Goal: Navigation & Orientation: Find specific page/section

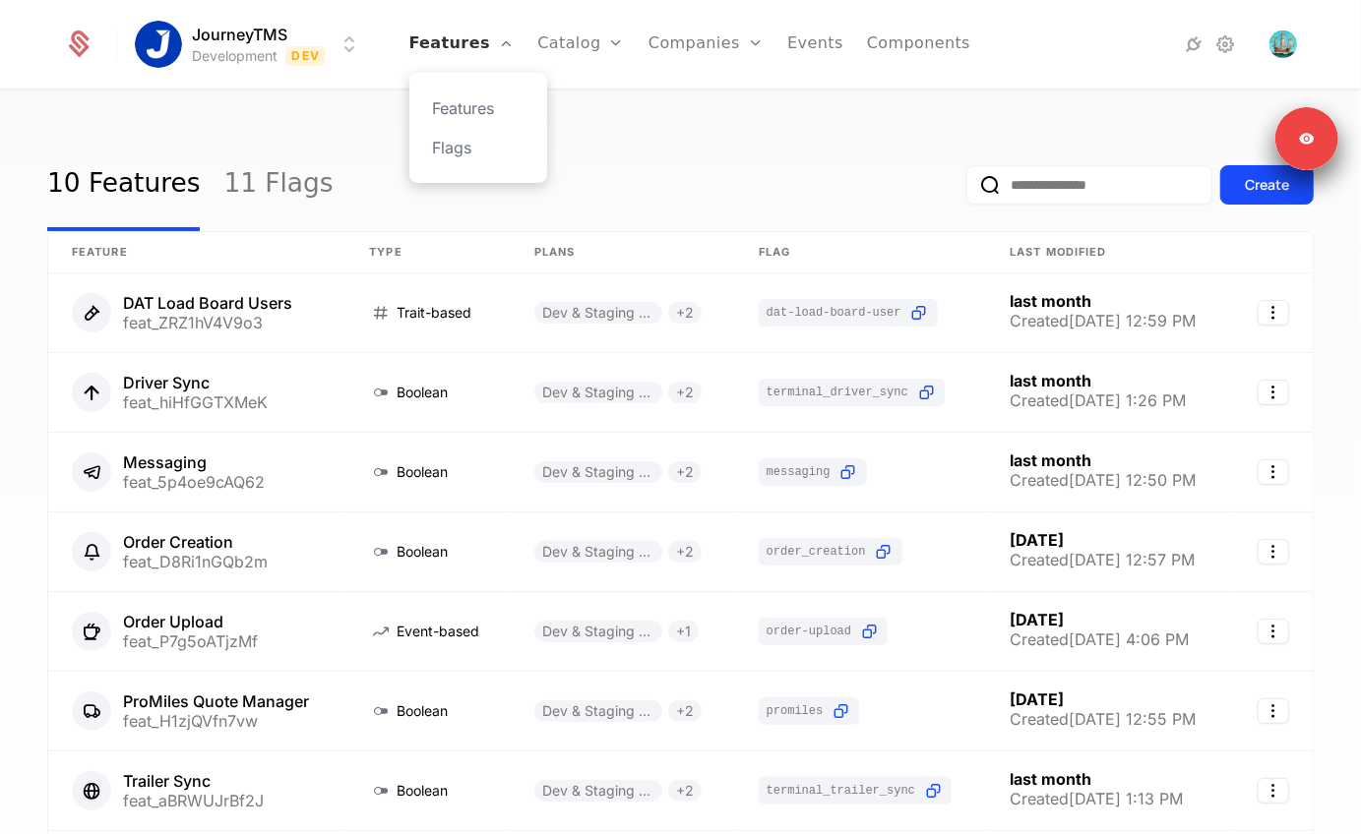
click at [514, 45] on icon "Main" at bounding box center [506, 43] width 16 height 16
click at [609, 31] on link "Catalog" at bounding box center [581, 44] width 88 height 89
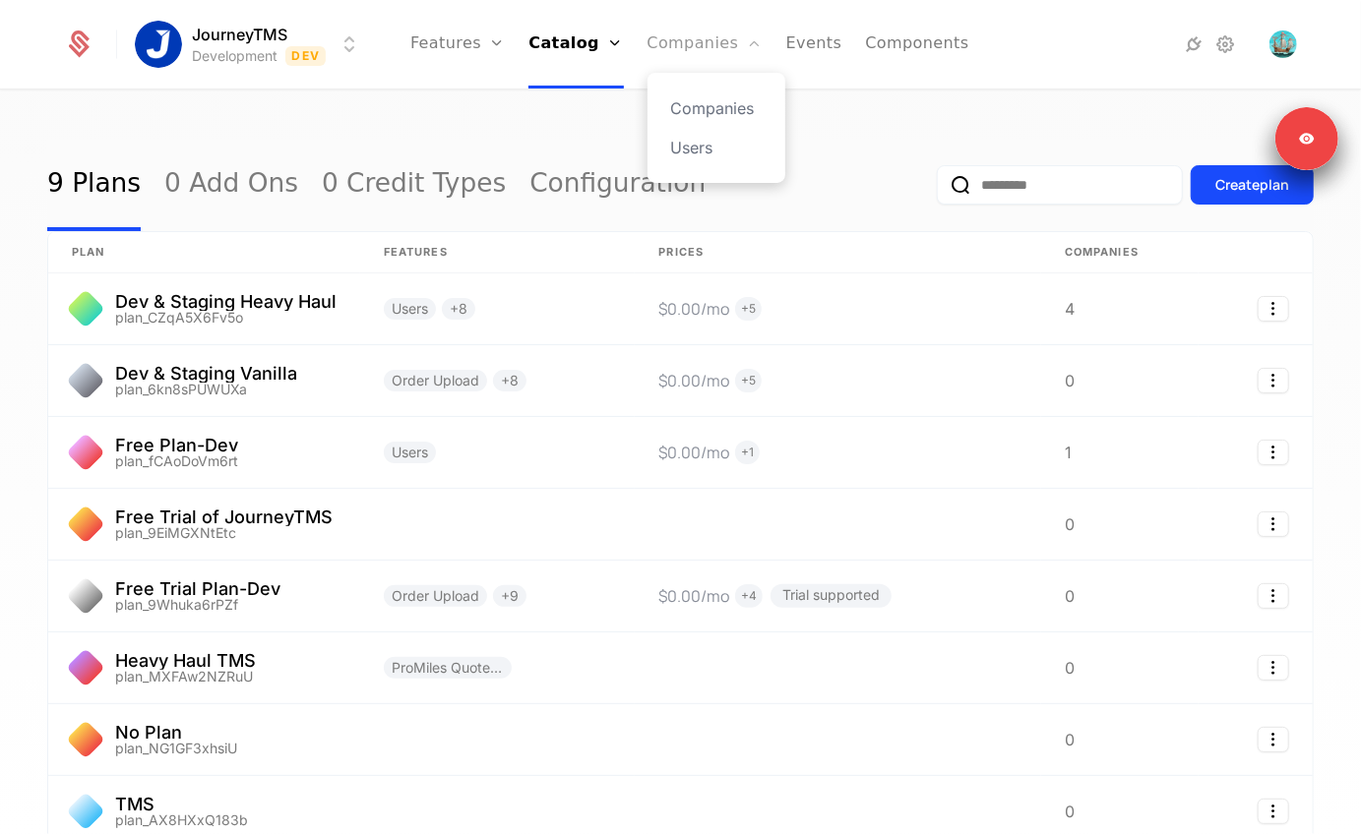
click at [722, 28] on link "Companies" at bounding box center [705, 44] width 115 height 89
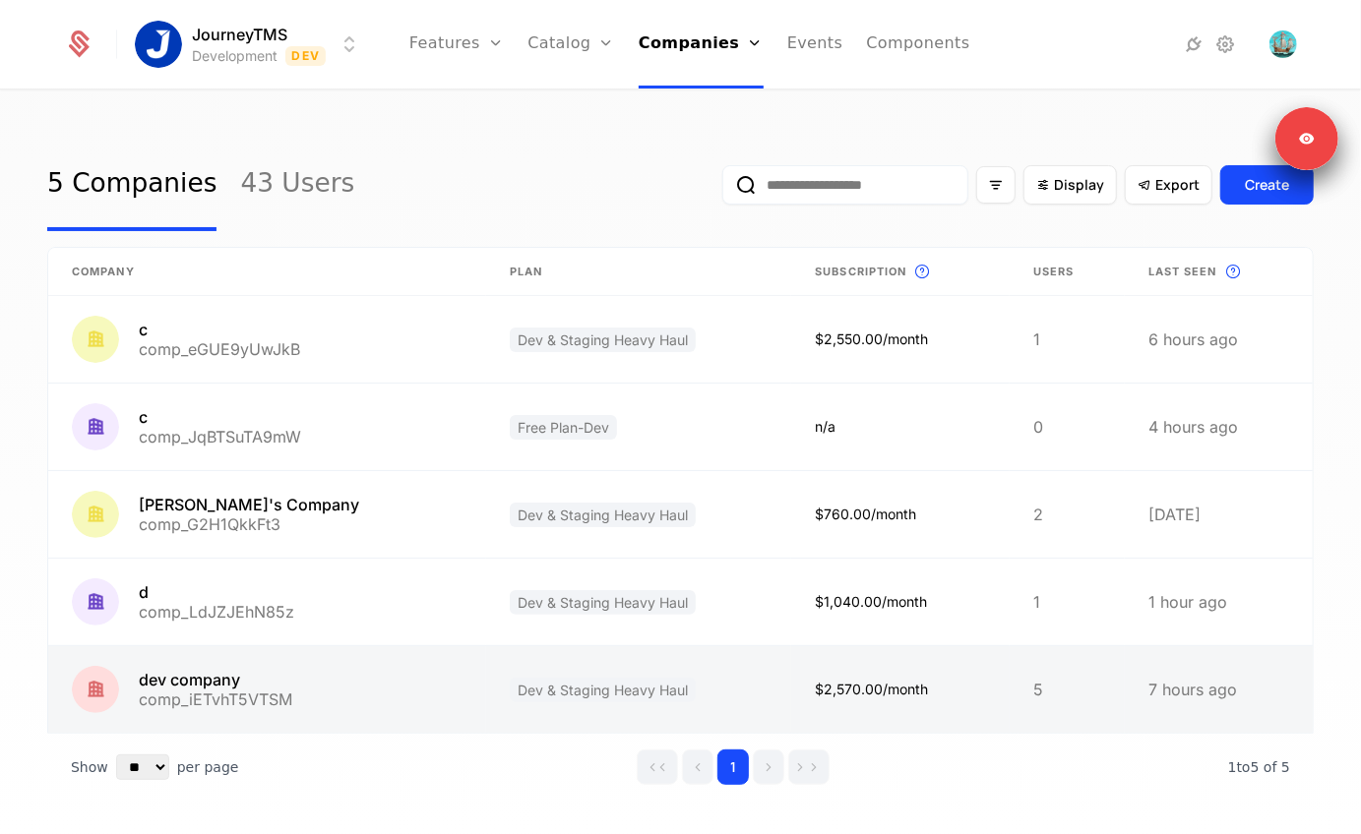
click at [195, 678] on link at bounding box center [267, 690] width 438 height 87
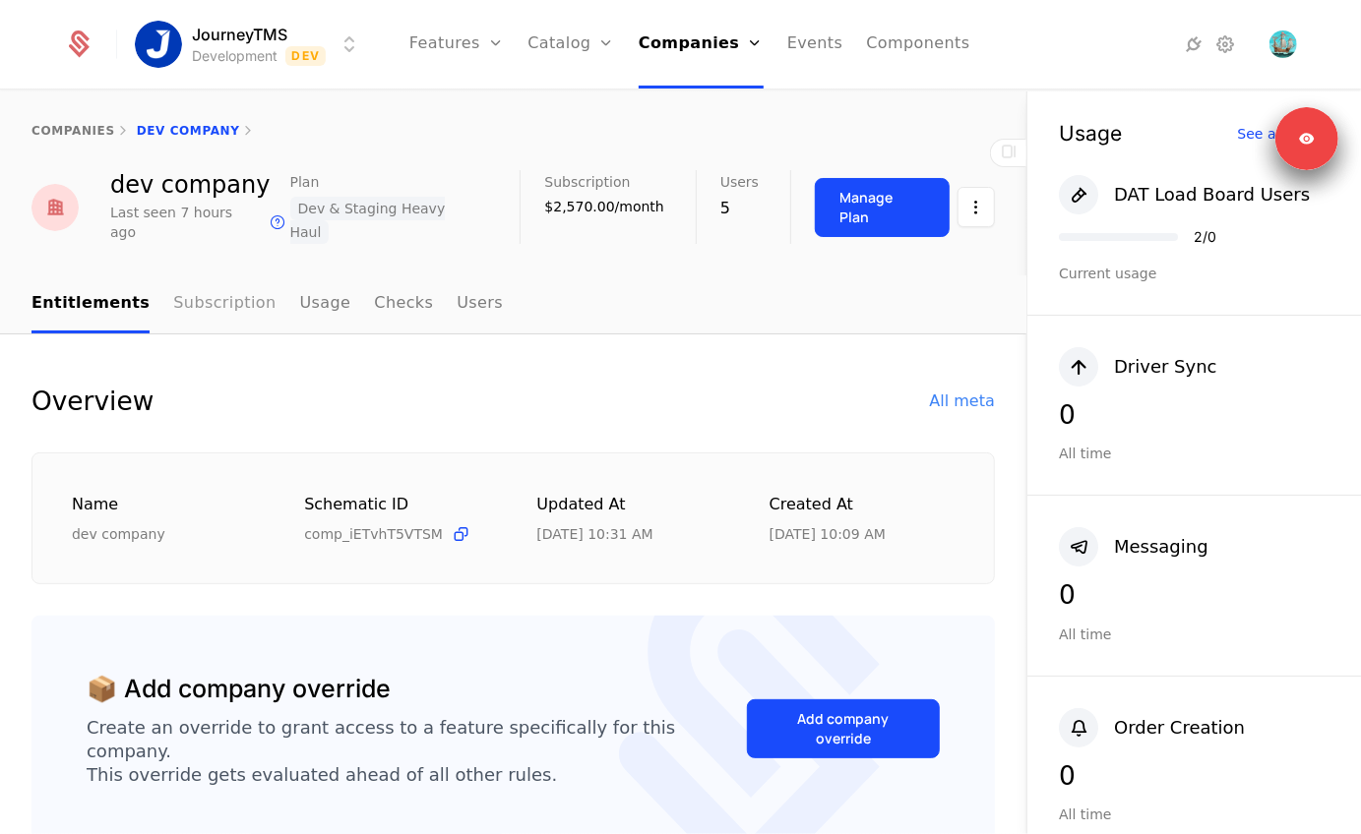
click at [240, 303] on link "Subscription" at bounding box center [224, 305] width 102 height 58
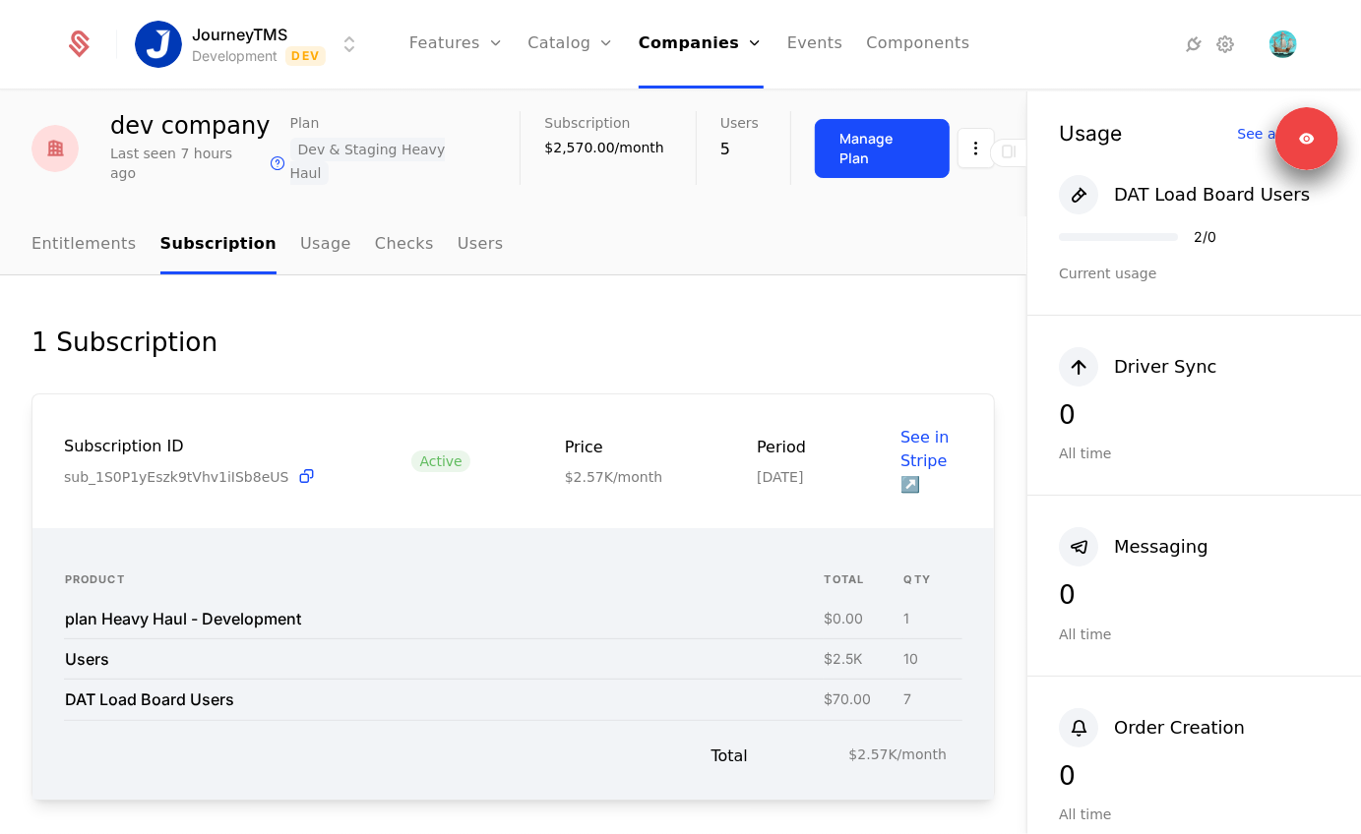
scroll to position [63, 0]
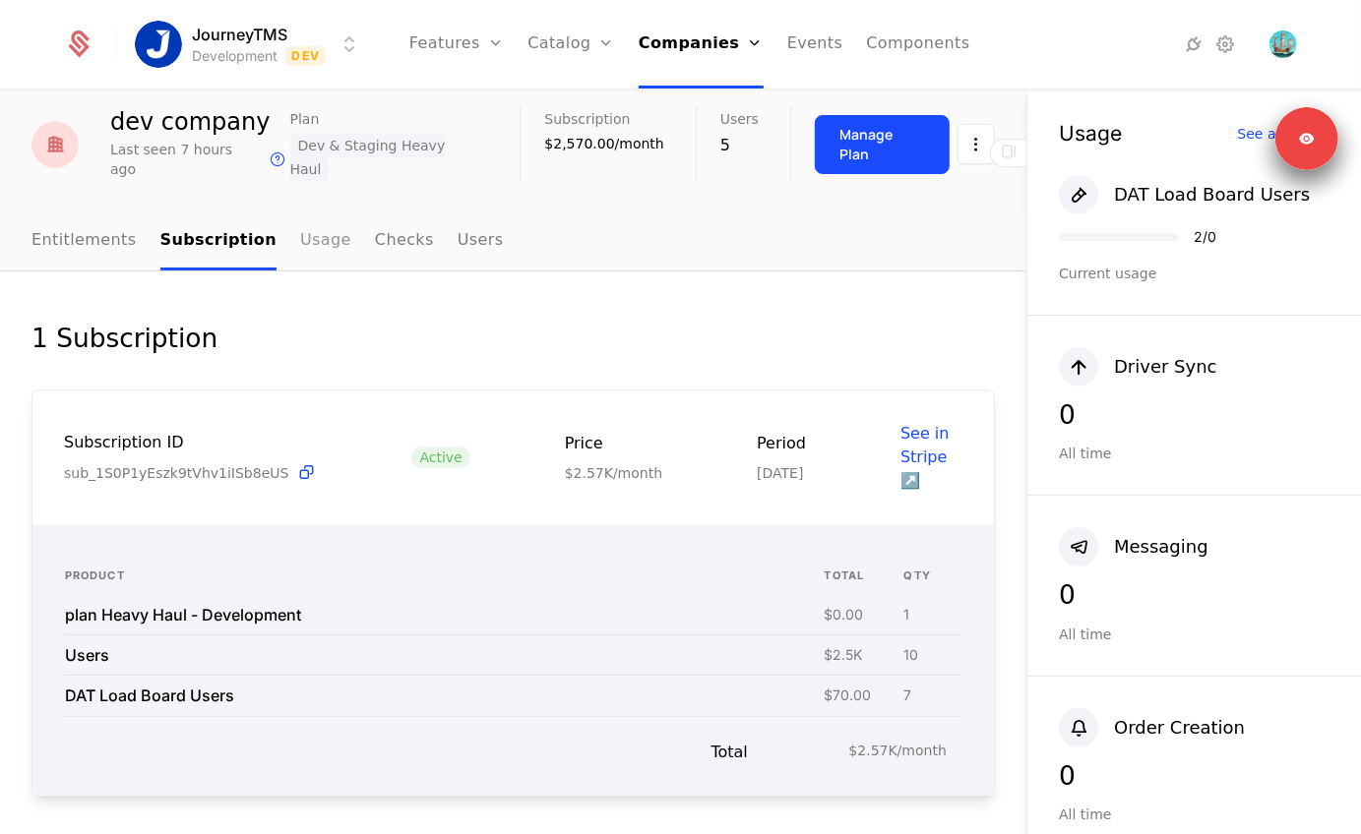
click at [314, 213] on link "Usage" at bounding box center [325, 242] width 51 height 58
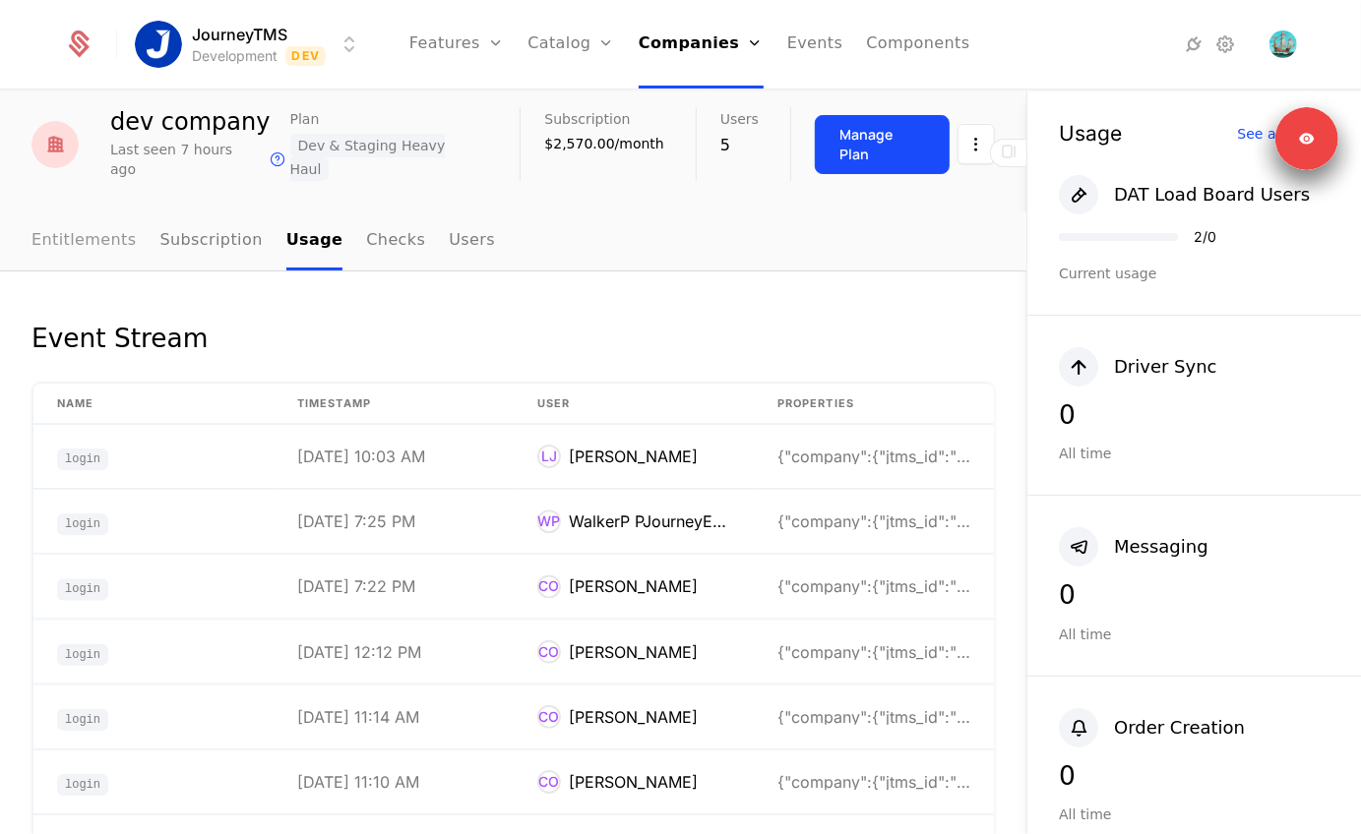
click at [74, 238] on link "Entitlements" at bounding box center [83, 242] width 105 height 58
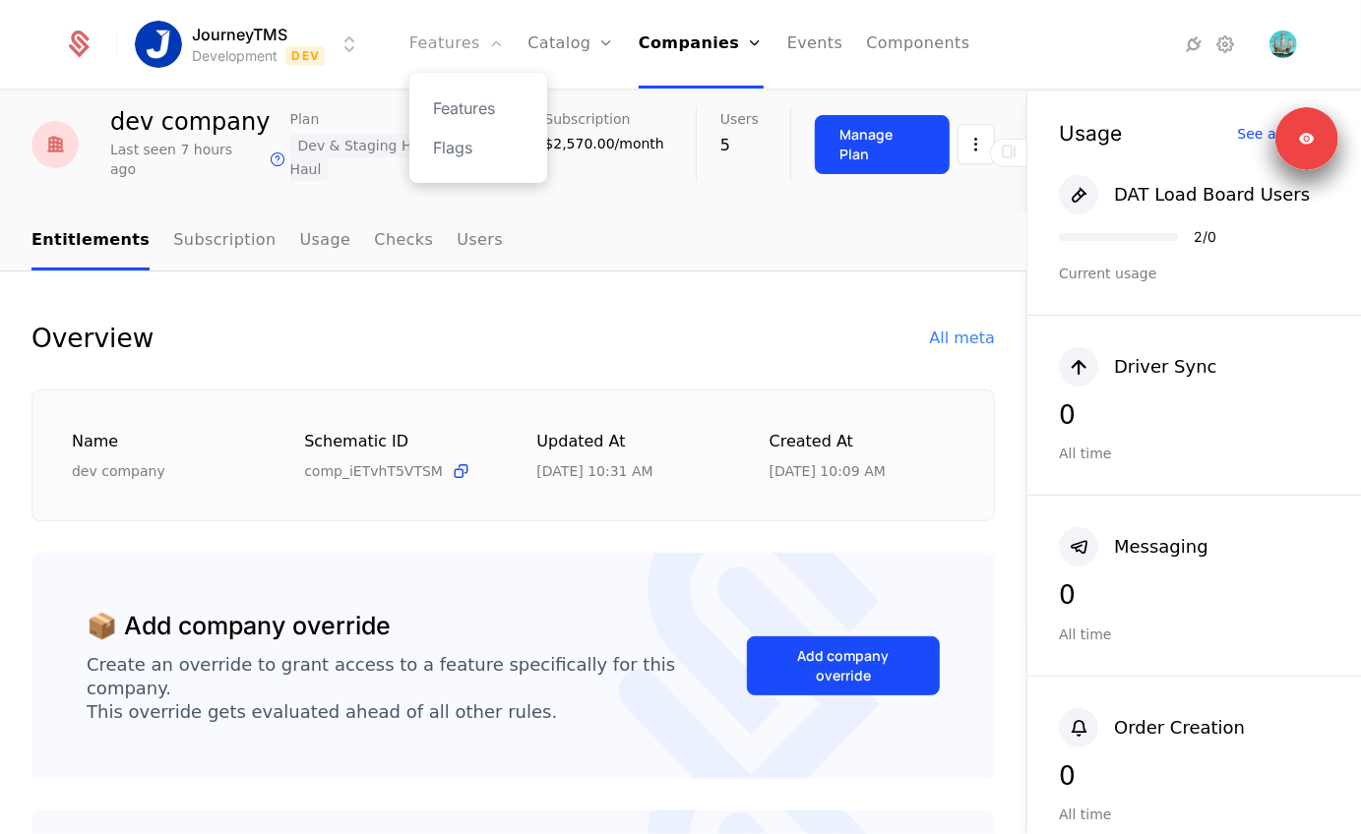
click at [460, 51] on link "Features" at bounding box center [456, 44] width 94 height 89
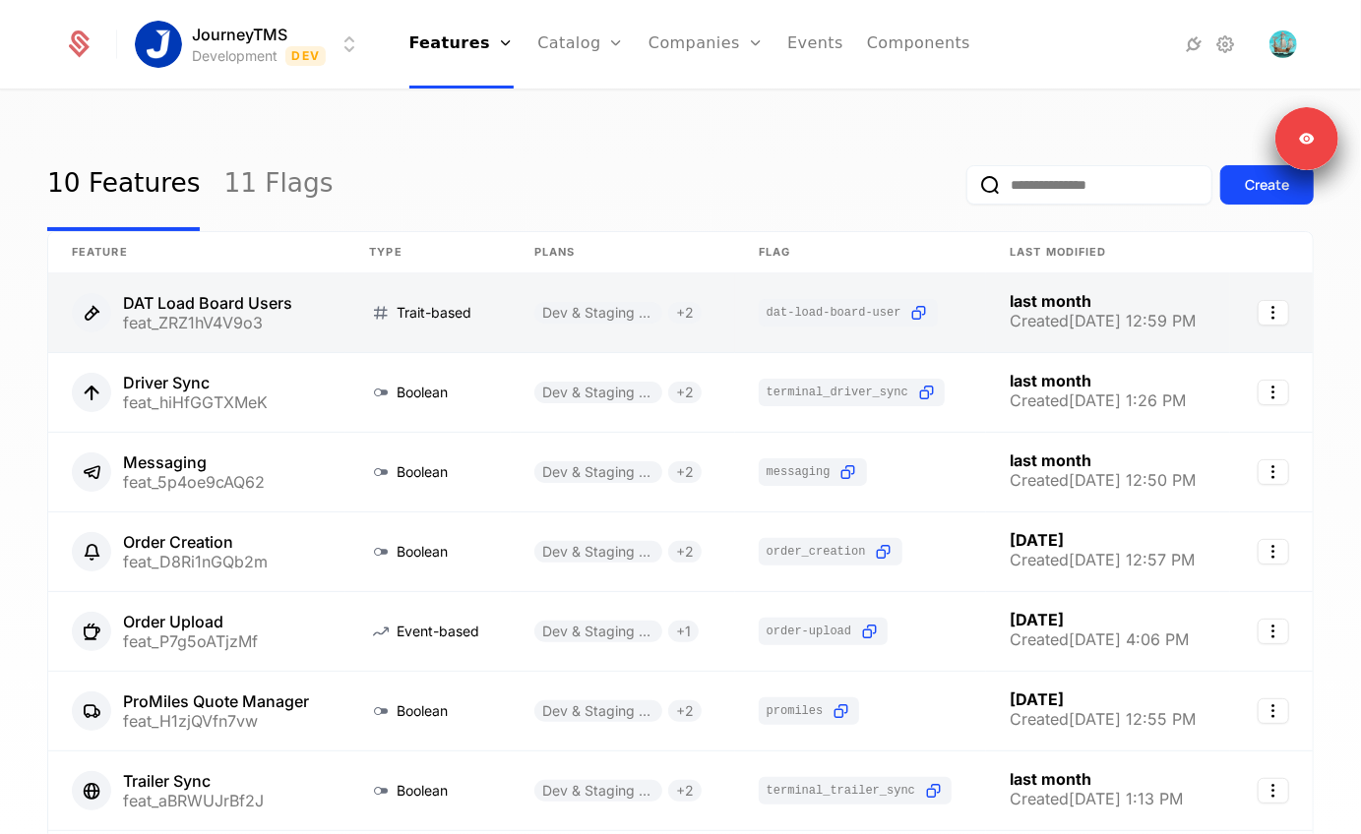
click at [222, 342] on link at bounding box center [196, 313] width 297 height 79
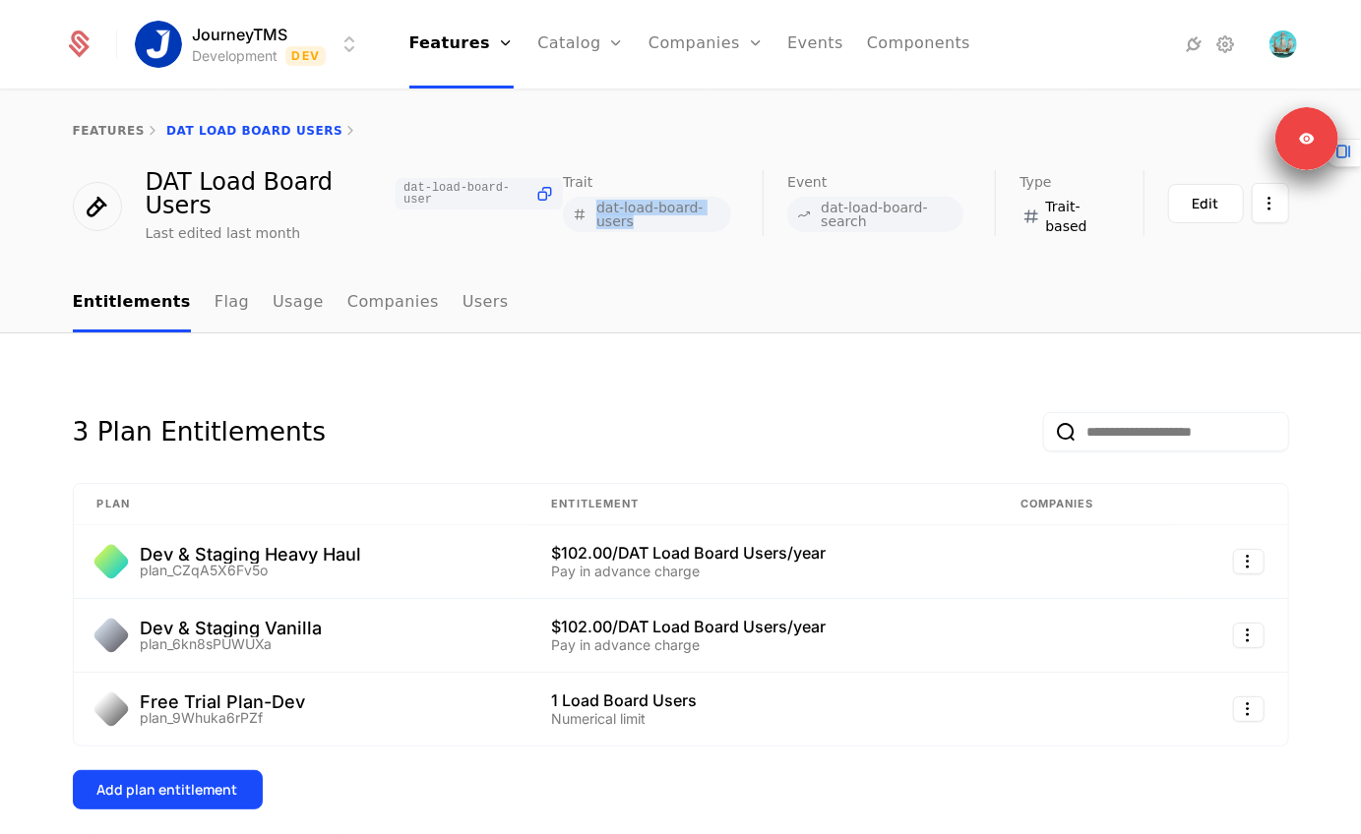
drag, startPoint x: 586, startPoint y: 211, endPoint x: 655, endPoint y: 230, distance: 71.6
click at [655, 230] on span "dat-load-board-users" at bounding box center [647, 214] width 168 height 35
click at [1188, 213] on button "Edit" at bounding box center [1206, 203] width 76 height 39
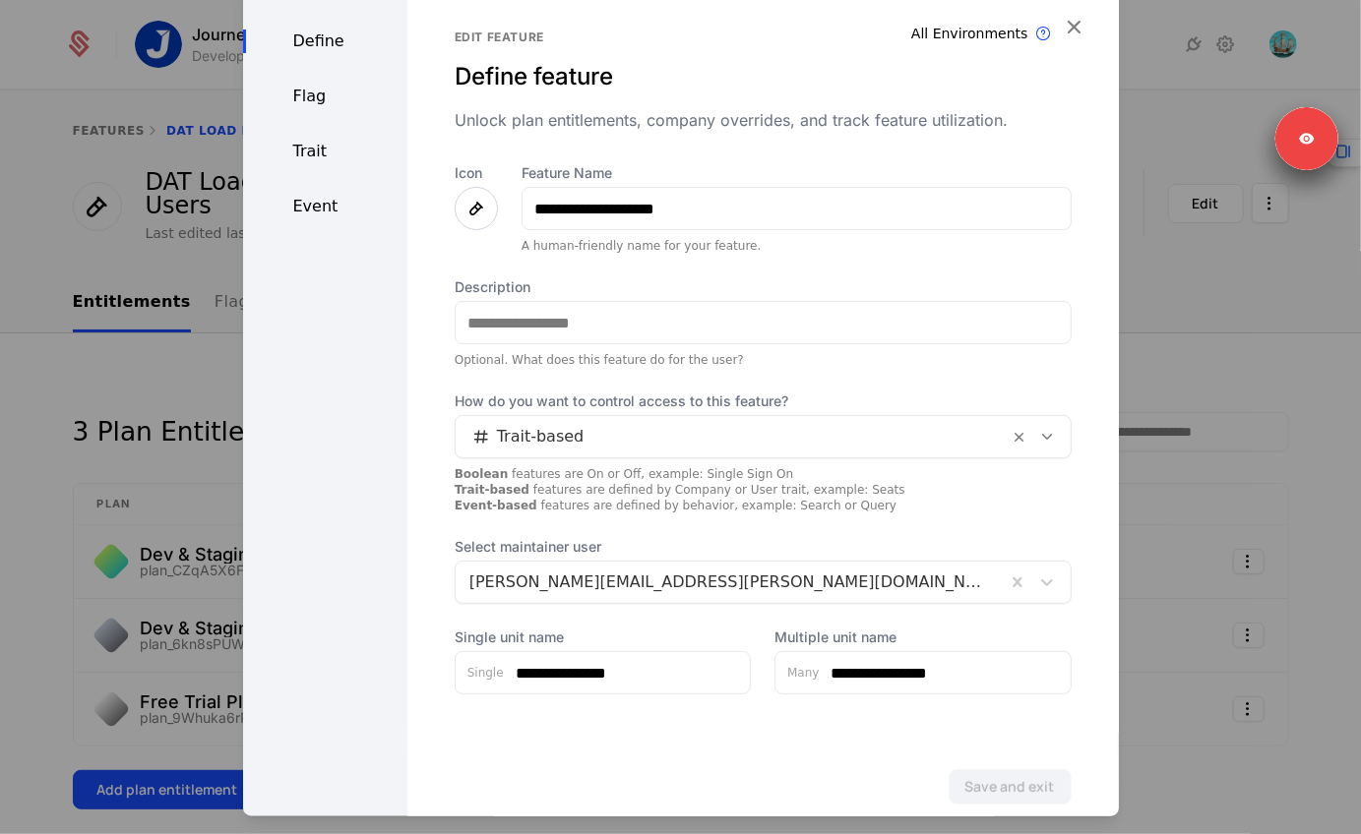
click at [1065, 88] on div "Define feature" at bounding box center [763, 76] width 617 height 31
click at [1065, 20] on icon "button" at bounding box center [1075, 27] width 26 height 26
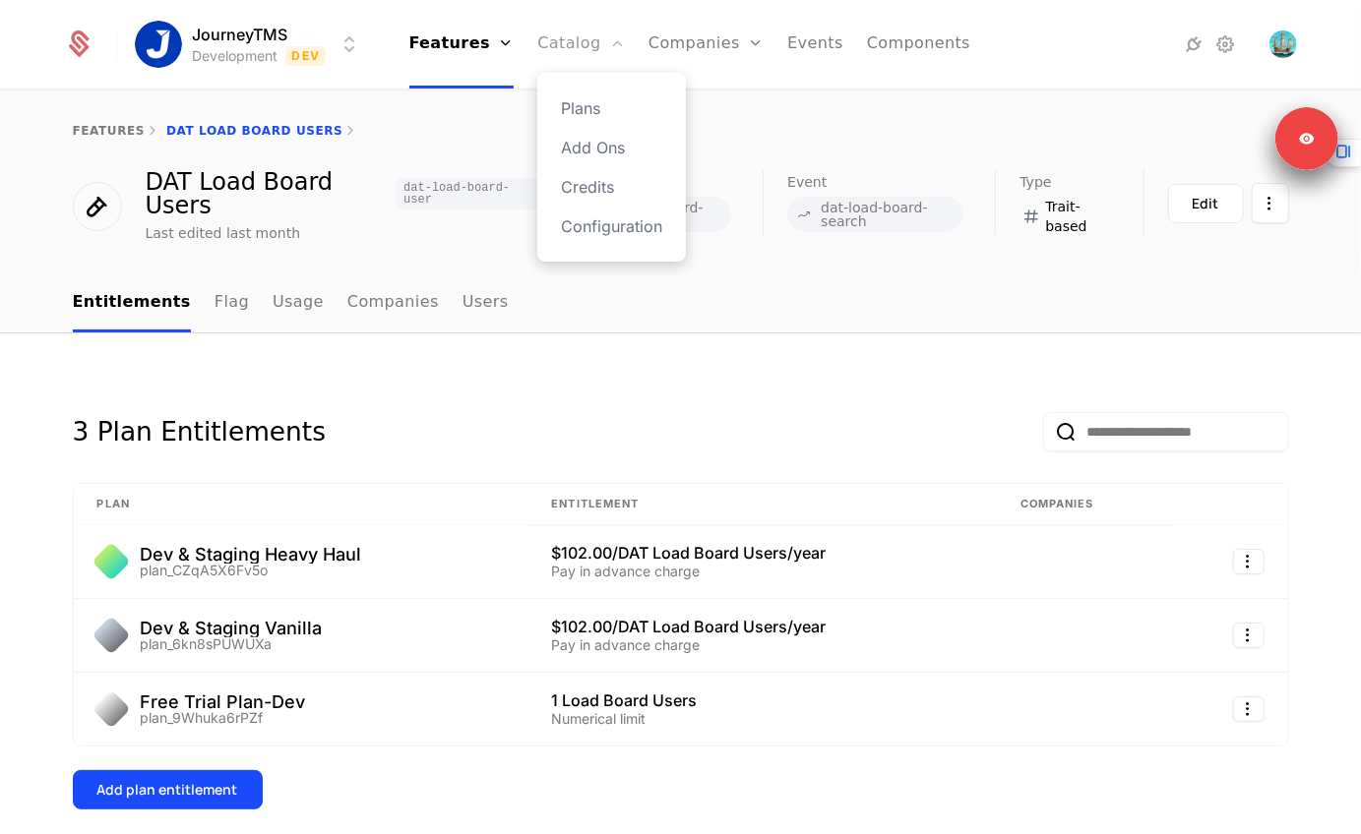
click at [565, 37] on link "Catalog" at bounding box center [581, 44] width 88 height 89
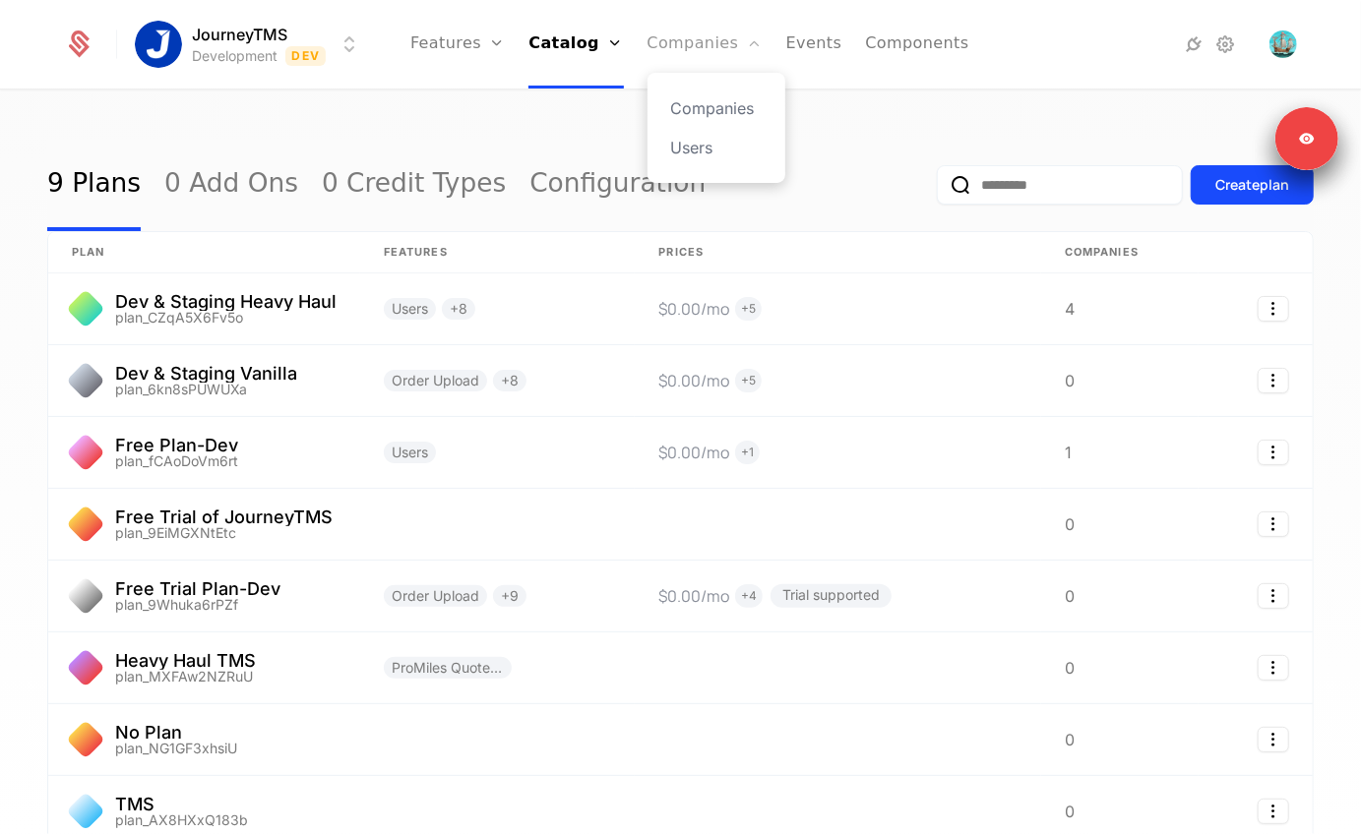
click at [693, 39] on link "Companies" at bounding box center [705, 44] width 115 height 89
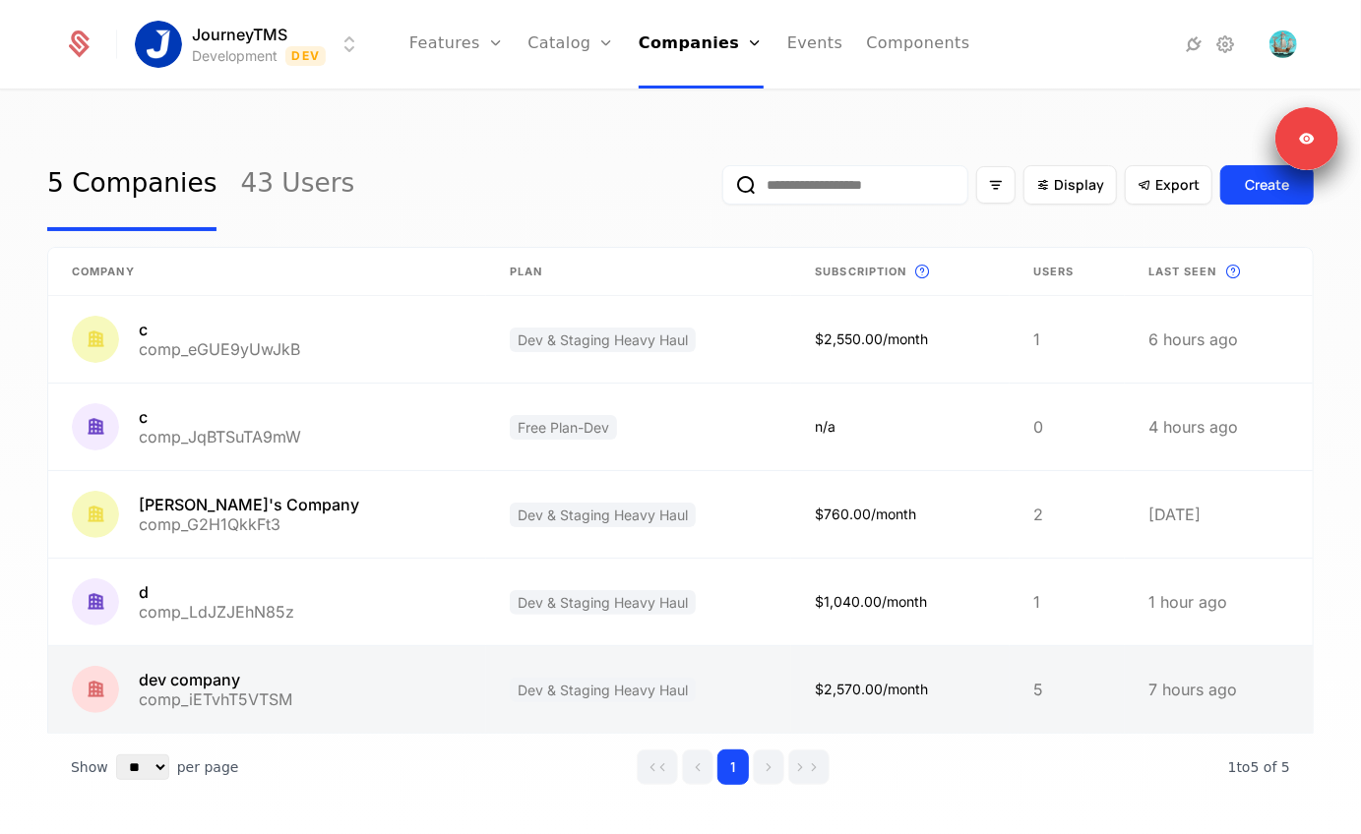
click at [261, 649] on link at bounding box center [267, 690] width 438 height 87
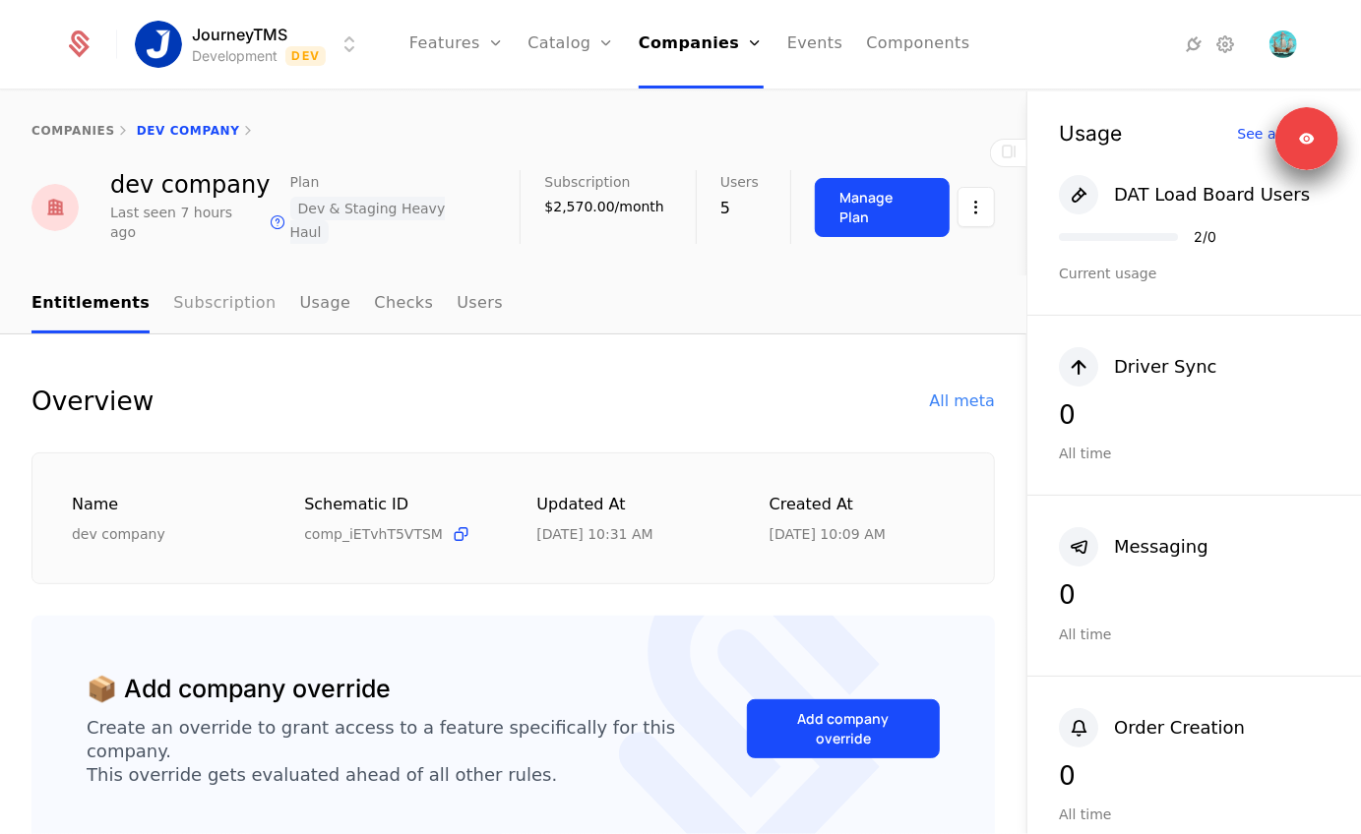
click at [225, 283] on link "Subscription" at bounding box center [224, 305] width 102 height 58
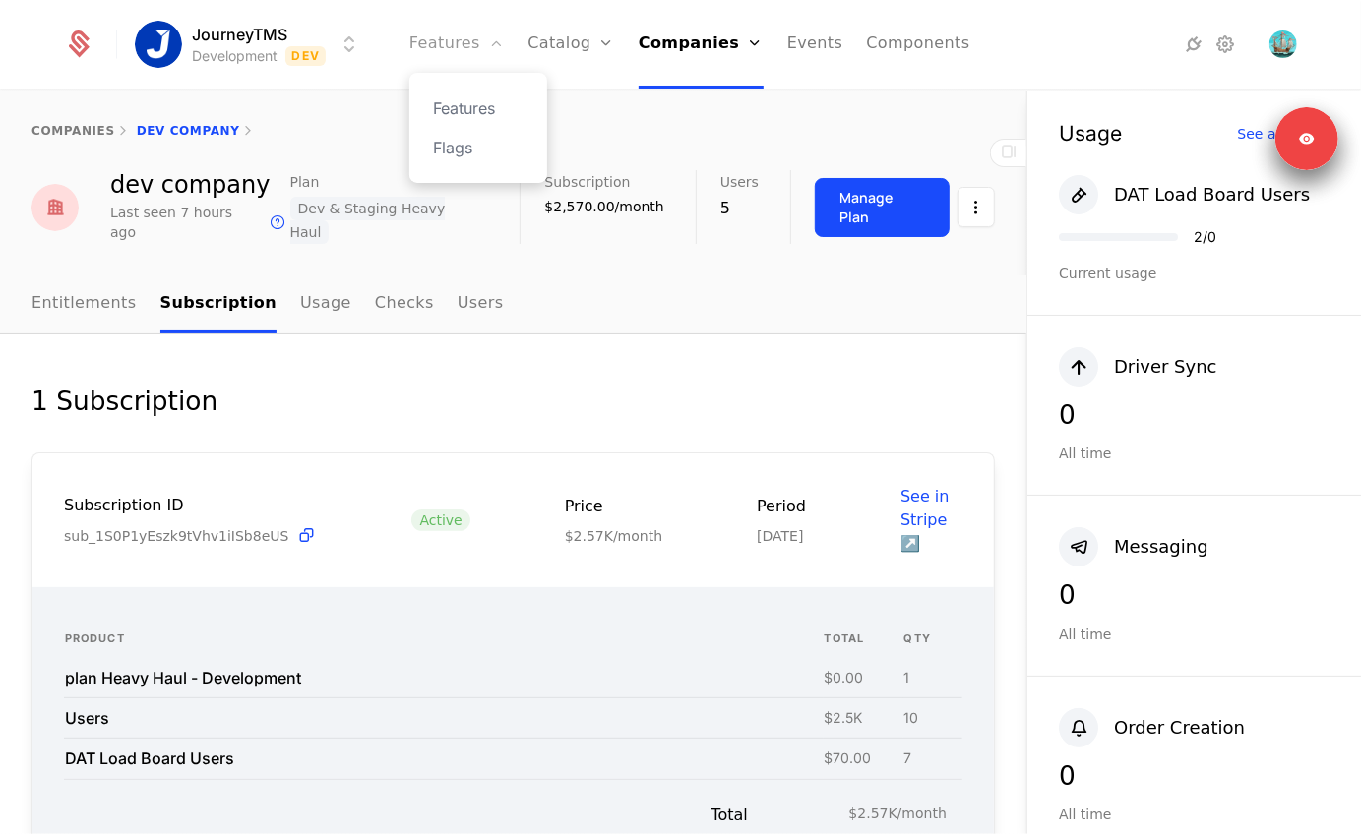
click at [455, 63] on link "Features" at bounding box center [456, 44] width 94 height 89
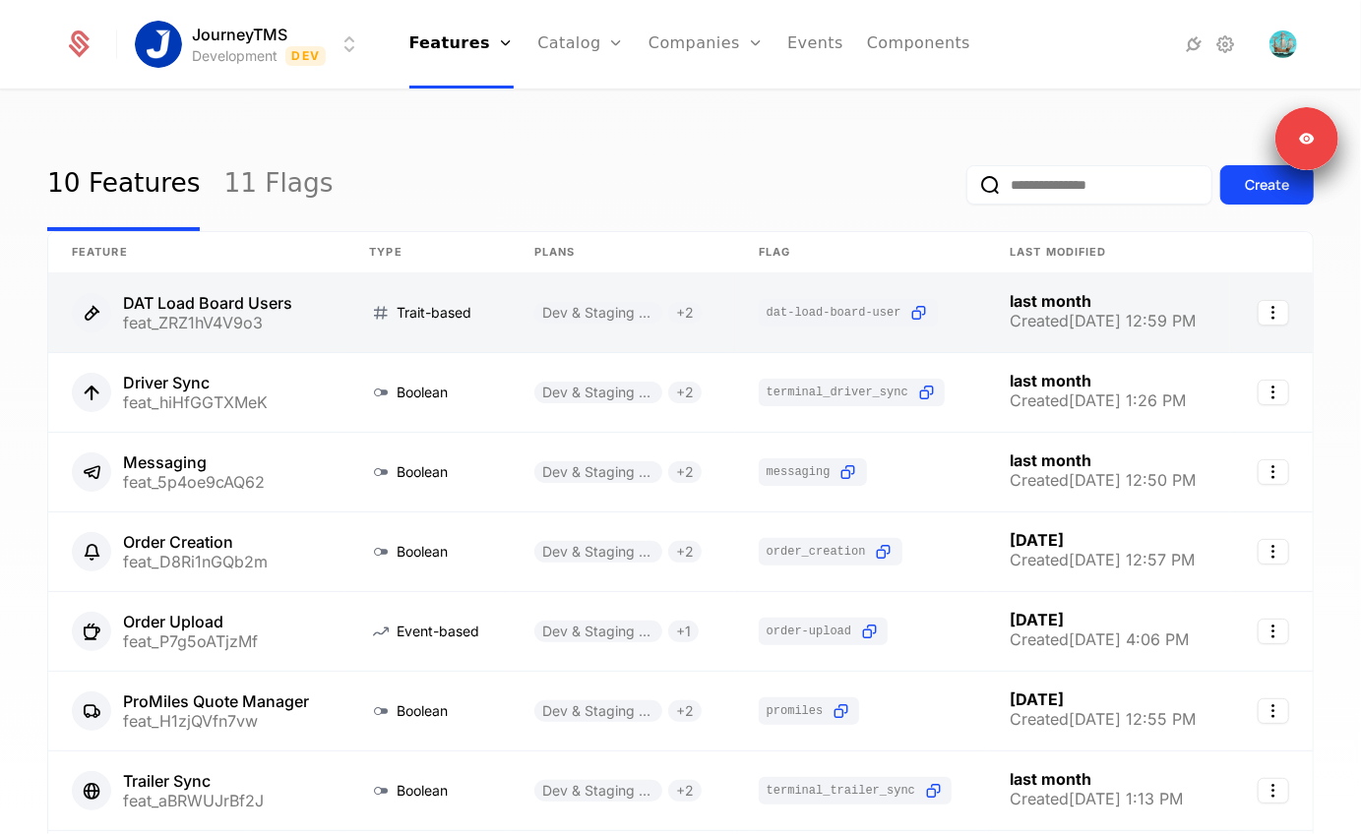
click at [222, 304] on link at bounding box center [196, 313] width 297 height 79
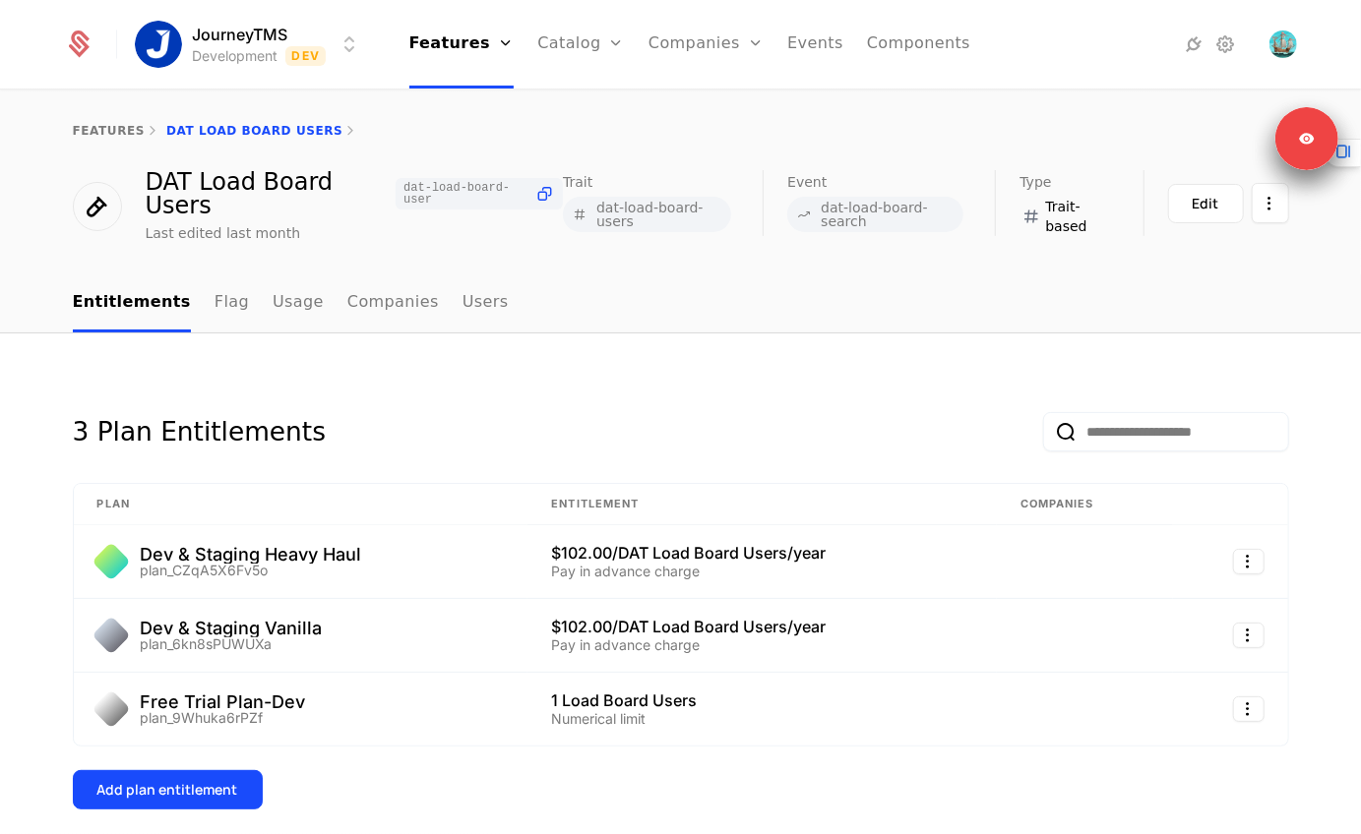
click at [249, 305] on ul "Entitlements Flag Usage Companies Users" at bounding box center [291, 304] width 436 height 58
click at [286, 291] on link "Usage" at bounding box center [298, 304] width 51 height 58
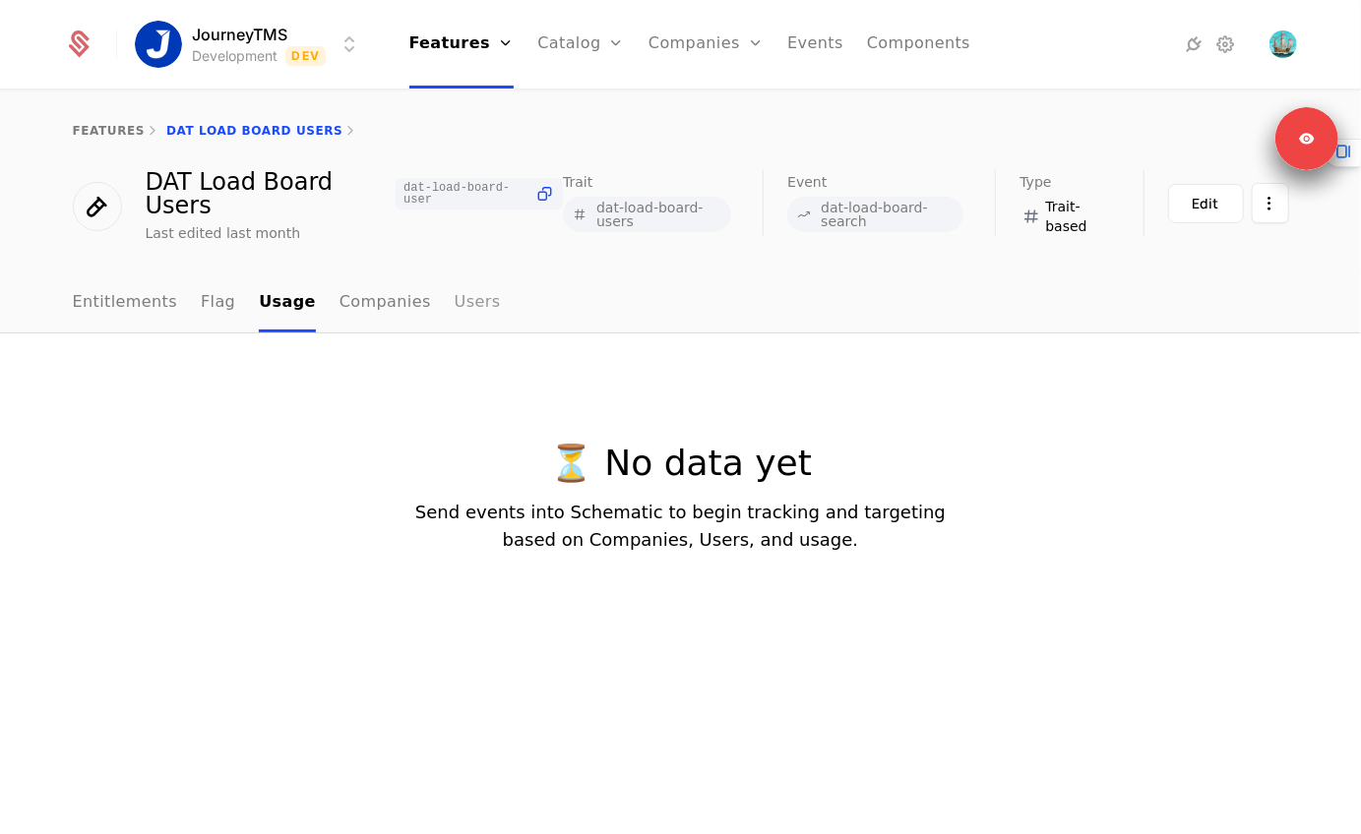
click at [455, 300] on link "Users" at bounding box center [478, 304] width 46 height 58
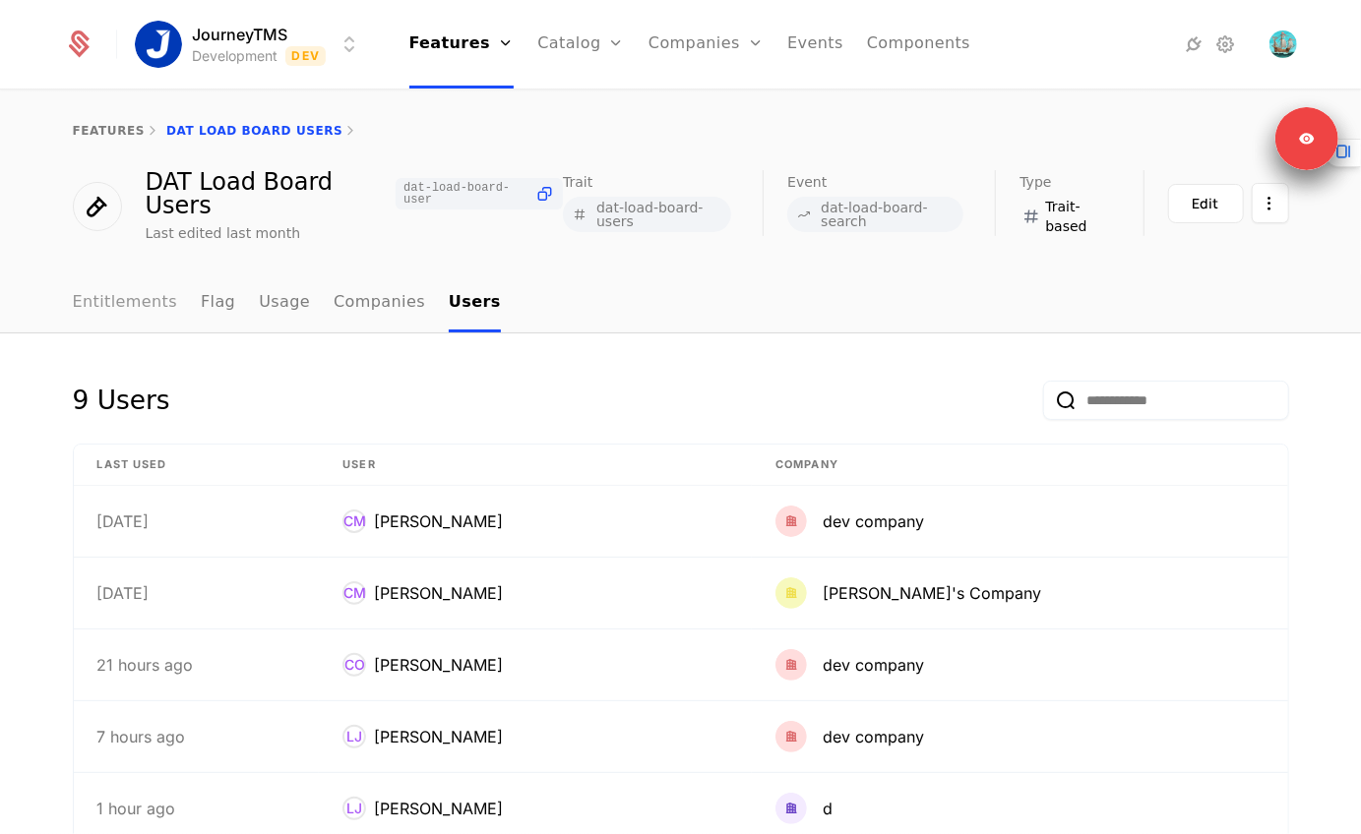
click at [105, 317] on link "Entitlements" at bounding box center [125, 304] width 105 height 58
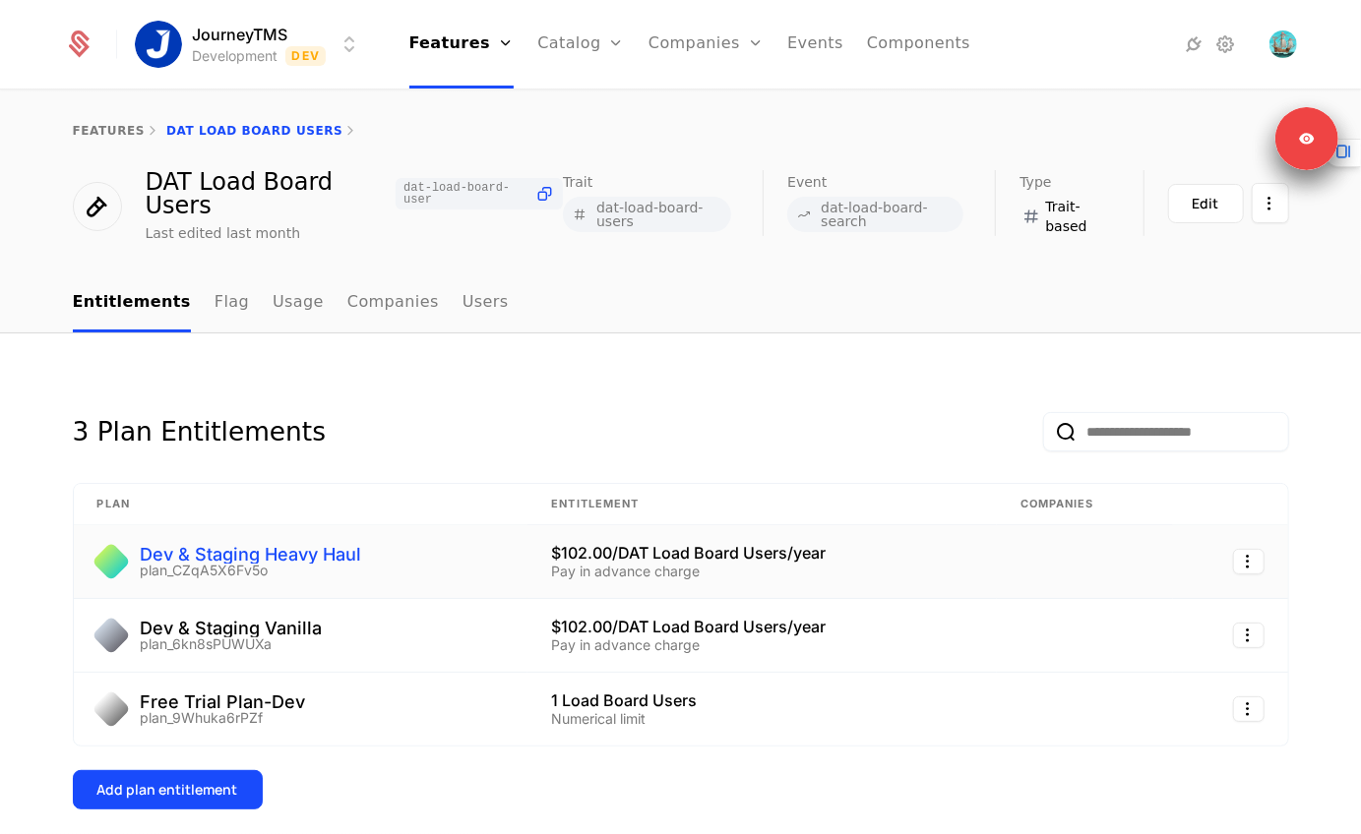
click at [307, 553] on div "Dev & Staging Heavy Haul" at bounding box center [251, 555] width 221 height 18
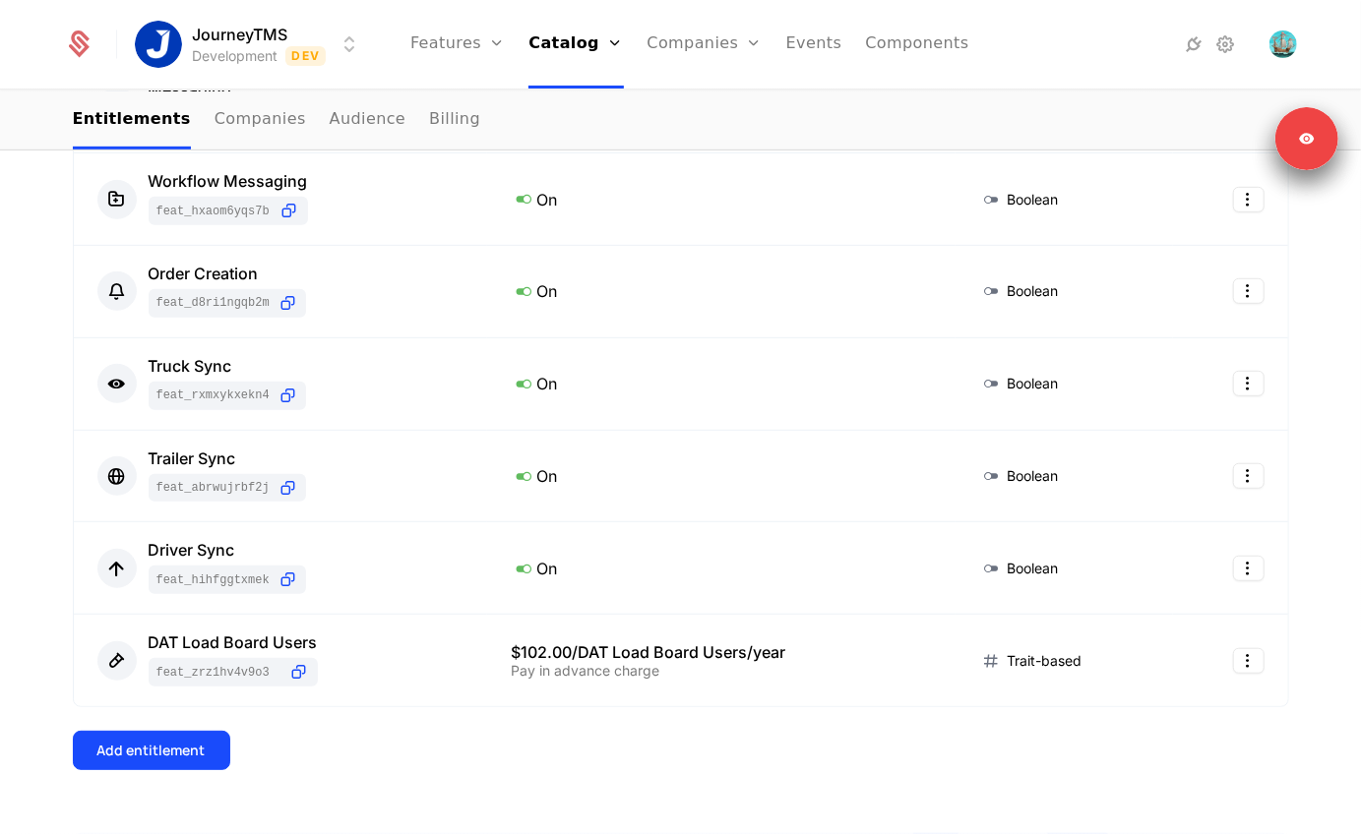
scroll to position [750, 0]
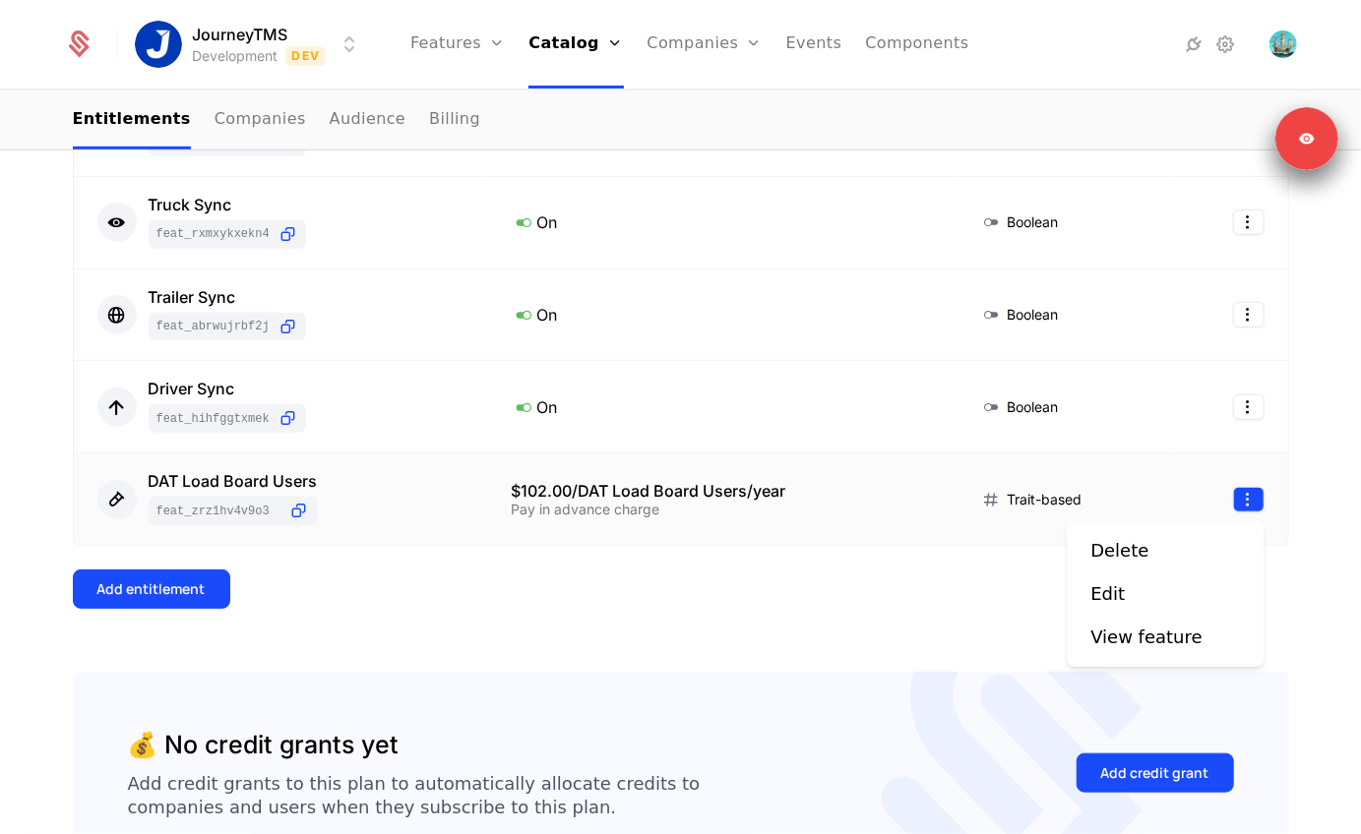
click at [1252, 511] on html "JourneyTMS Development Dev Features Features Flags Catalog Plans Add Ons Credit…" at bounding box center [680, 417] width 1361 height 834
click at [1106, 601] on div "Edit" at bounding box center [1107, 595] width 34 height 28
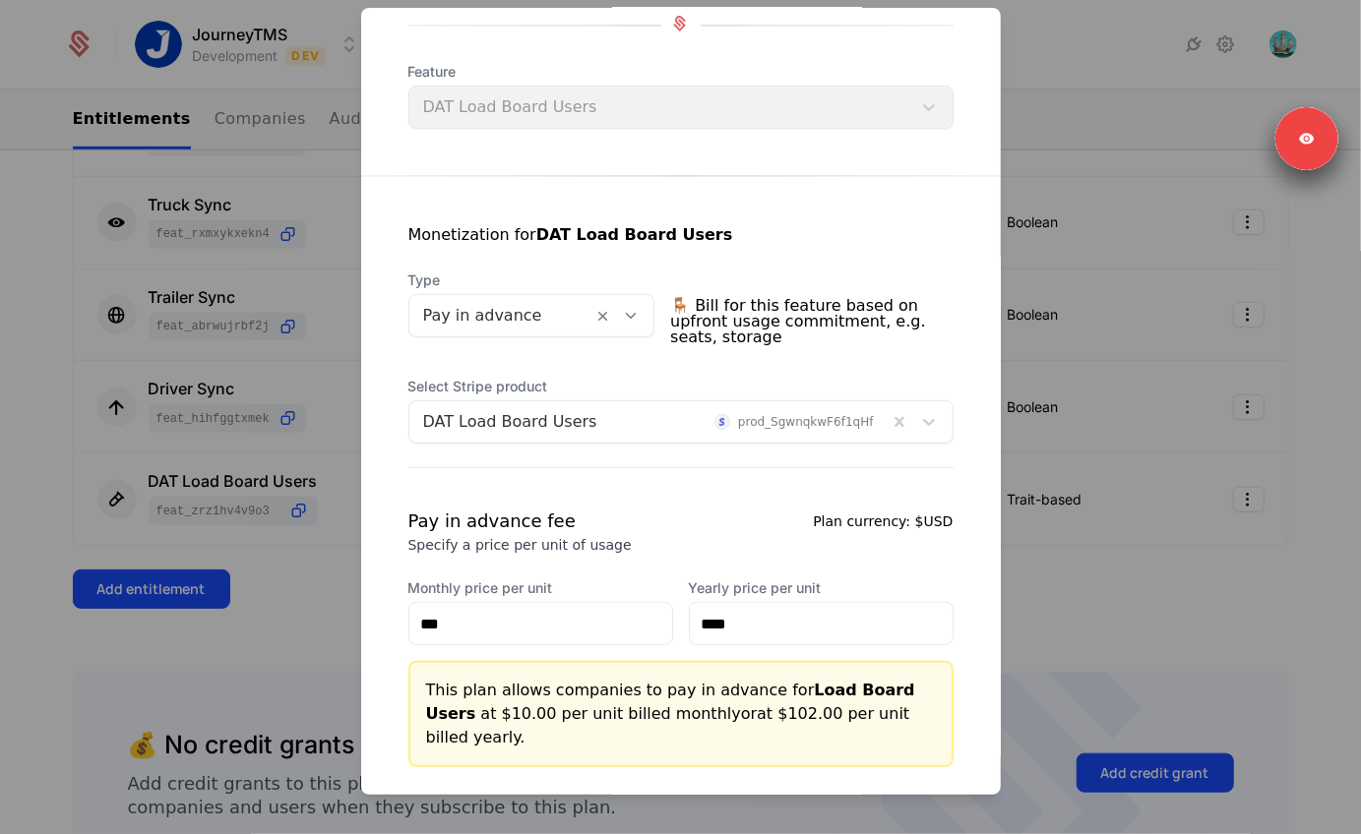
scroll to position [273, 0]
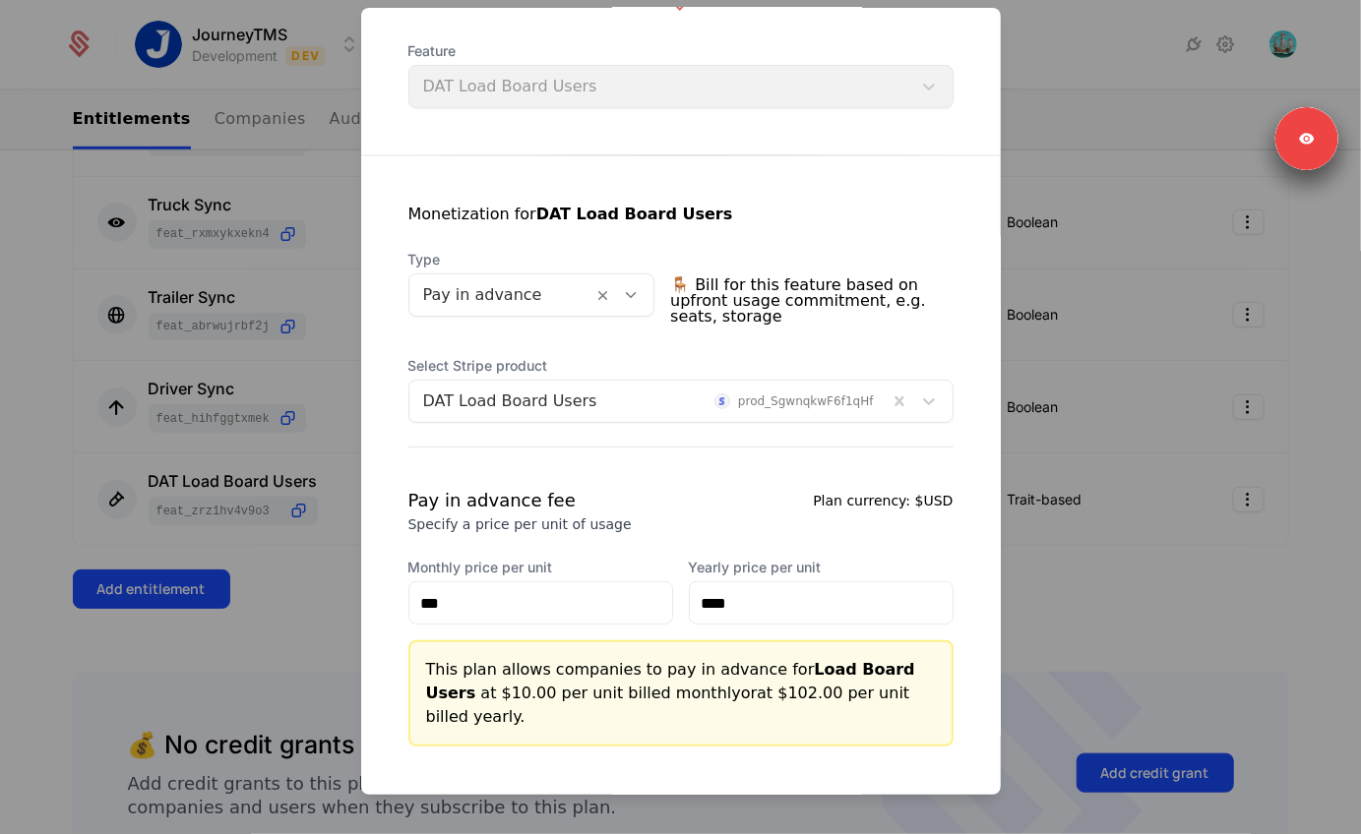
click at [790, 402] on div at bounding box center [648, 402] width 451 height 28
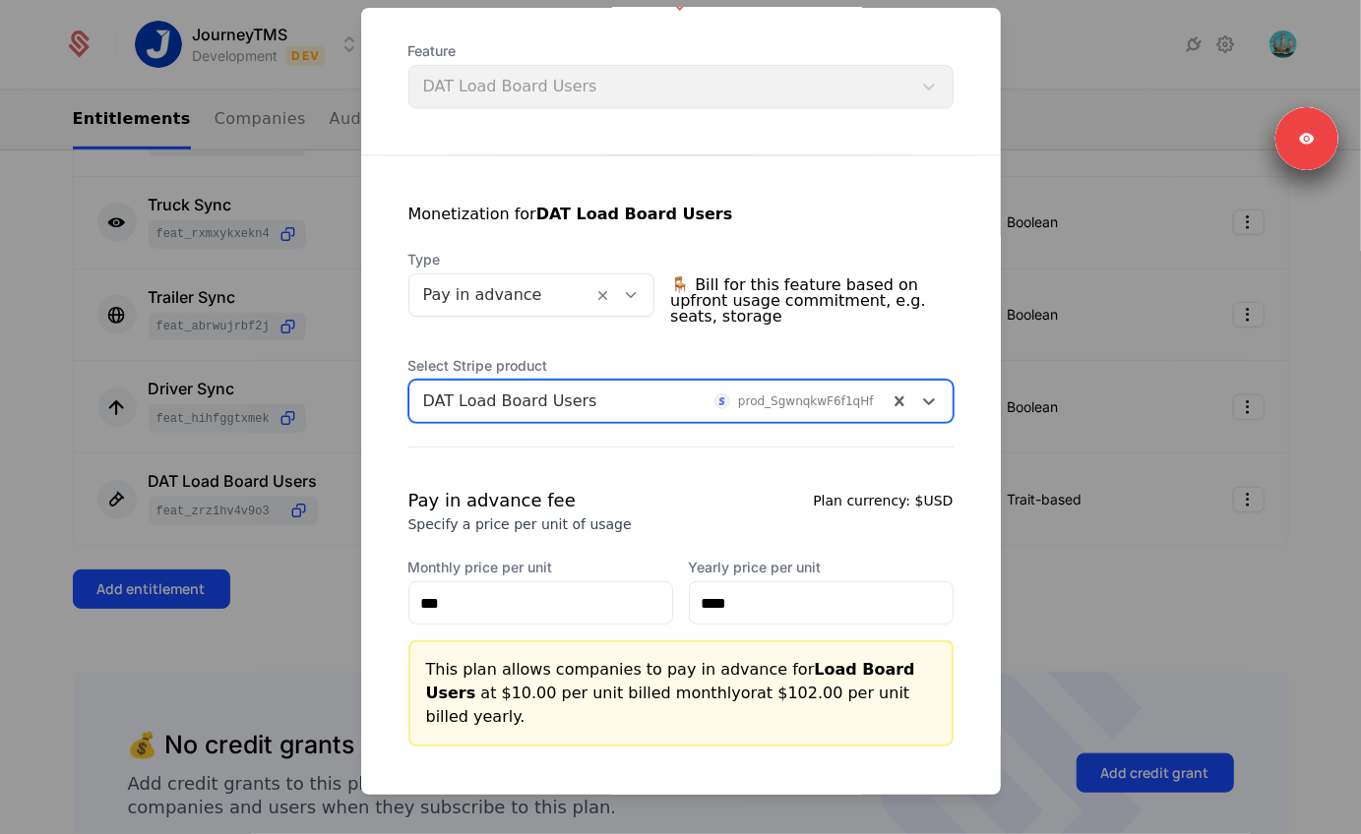
click at [790, 402] on div at bounding box center [648, 402] width 451 height 28
click at [317, 643] on div at bounding box center [680, 417] width 1361 height 834
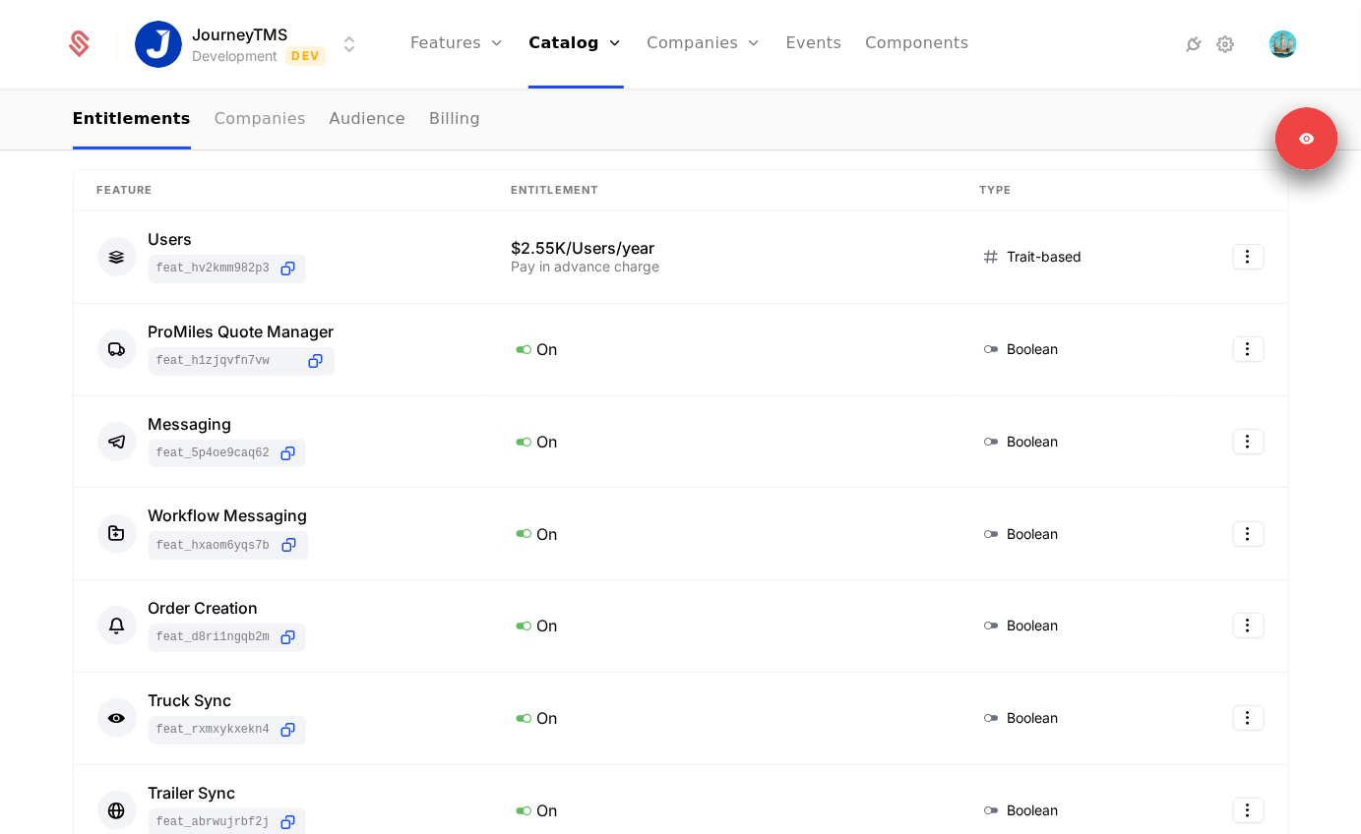
scroll to position [0, 0]
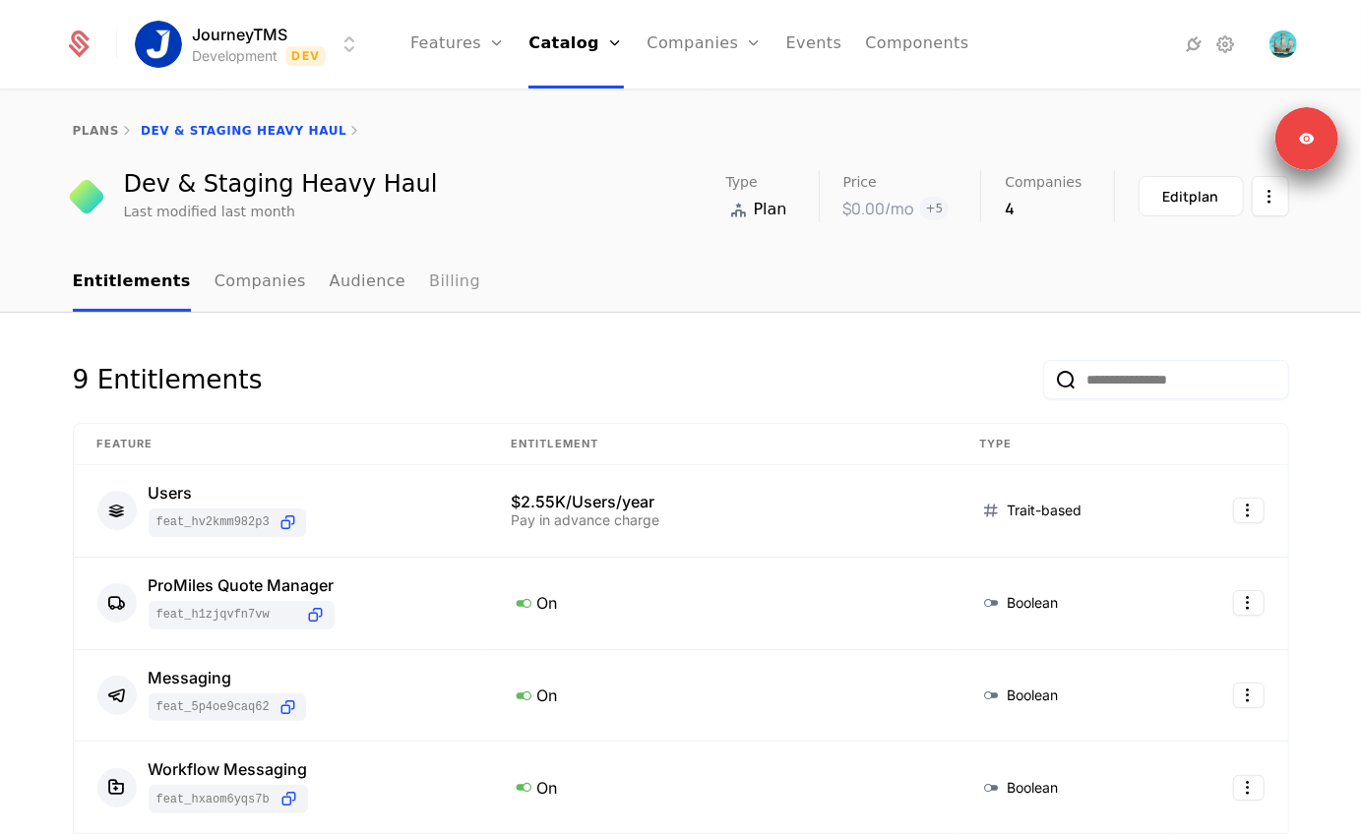
click at [442, 284] on link "Billing" at bounding box center [454, 283] width 51 height 58
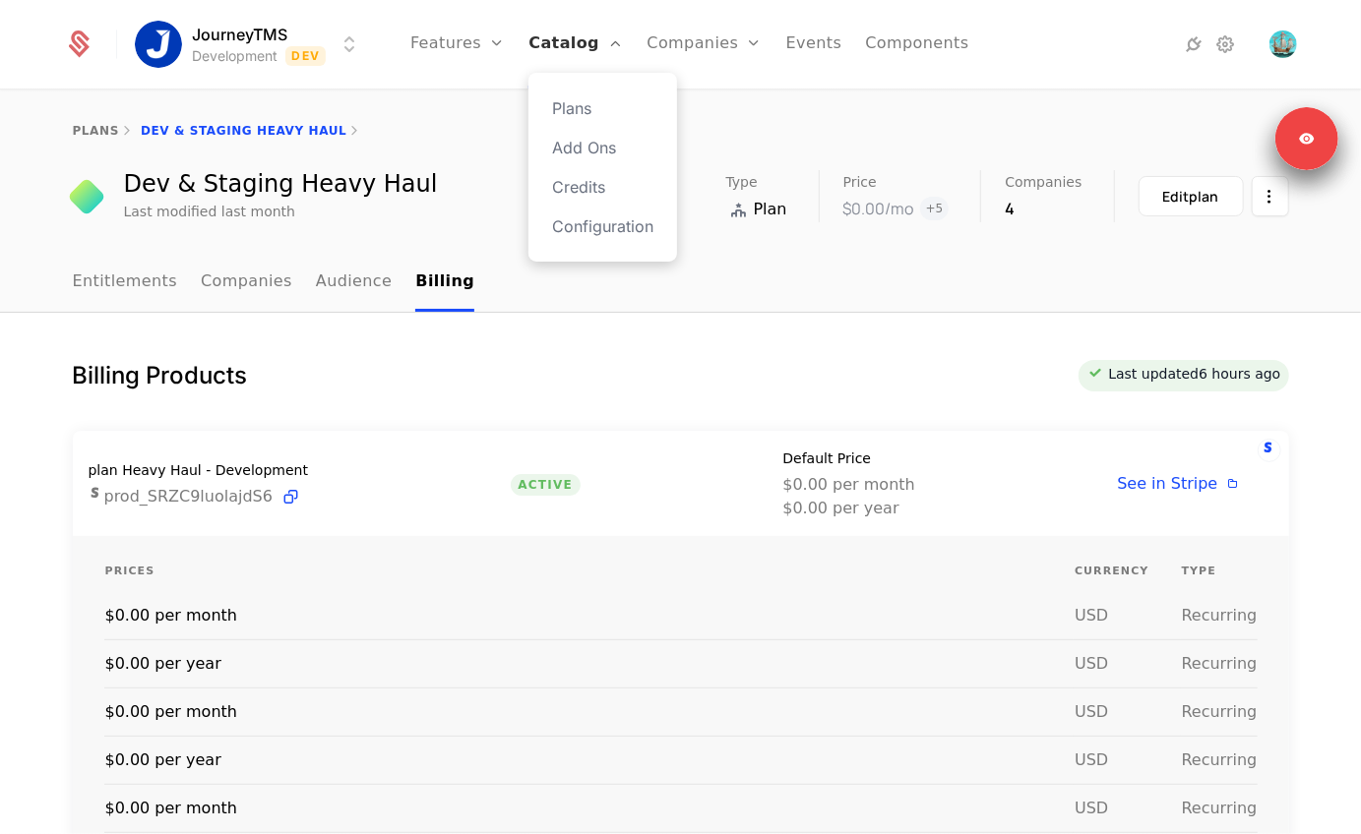
click at [563, 33] on link "Catalog" at bounding box center [575, 44] width 94 height 89
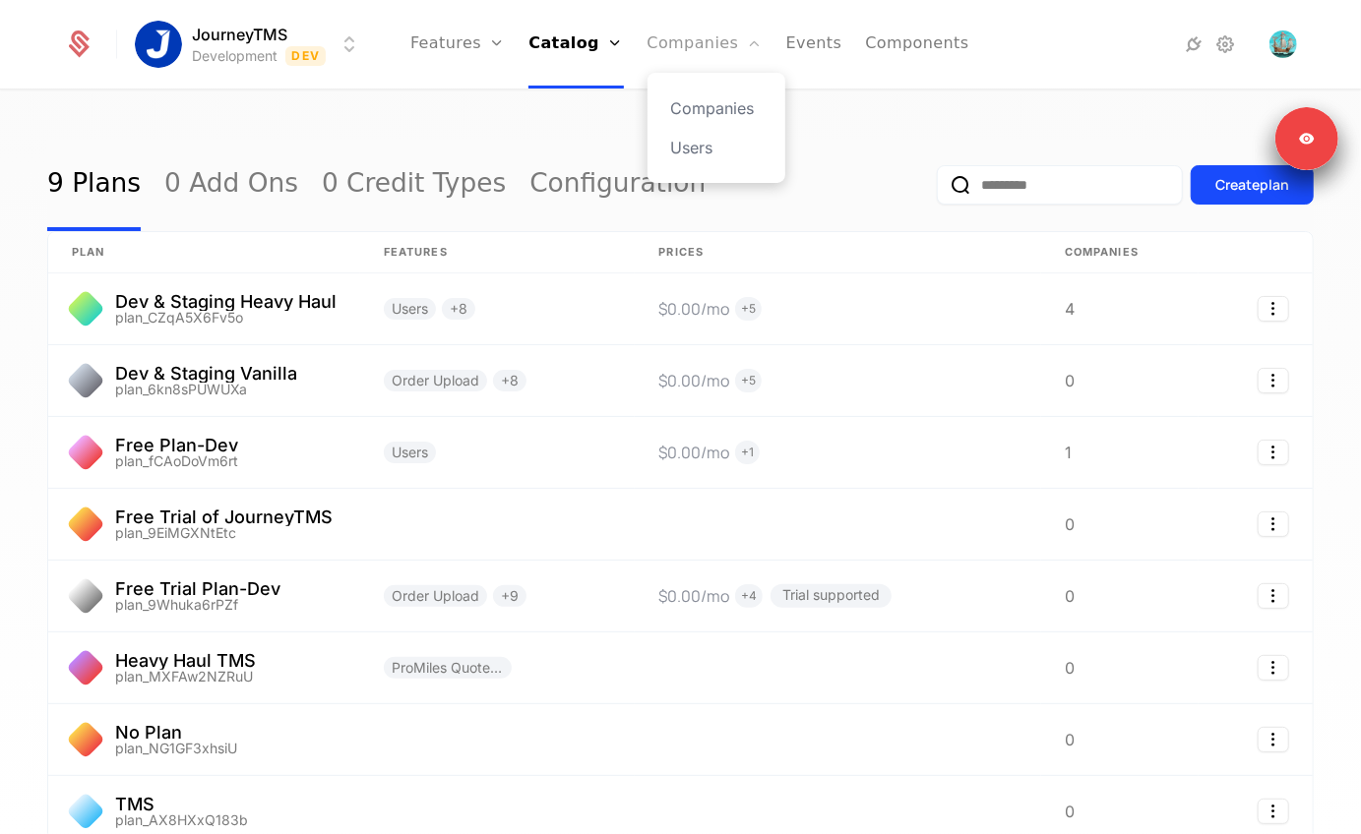
click at [702, 20] on link "Companies" at bounding box center [705, 44] width 115 height 89
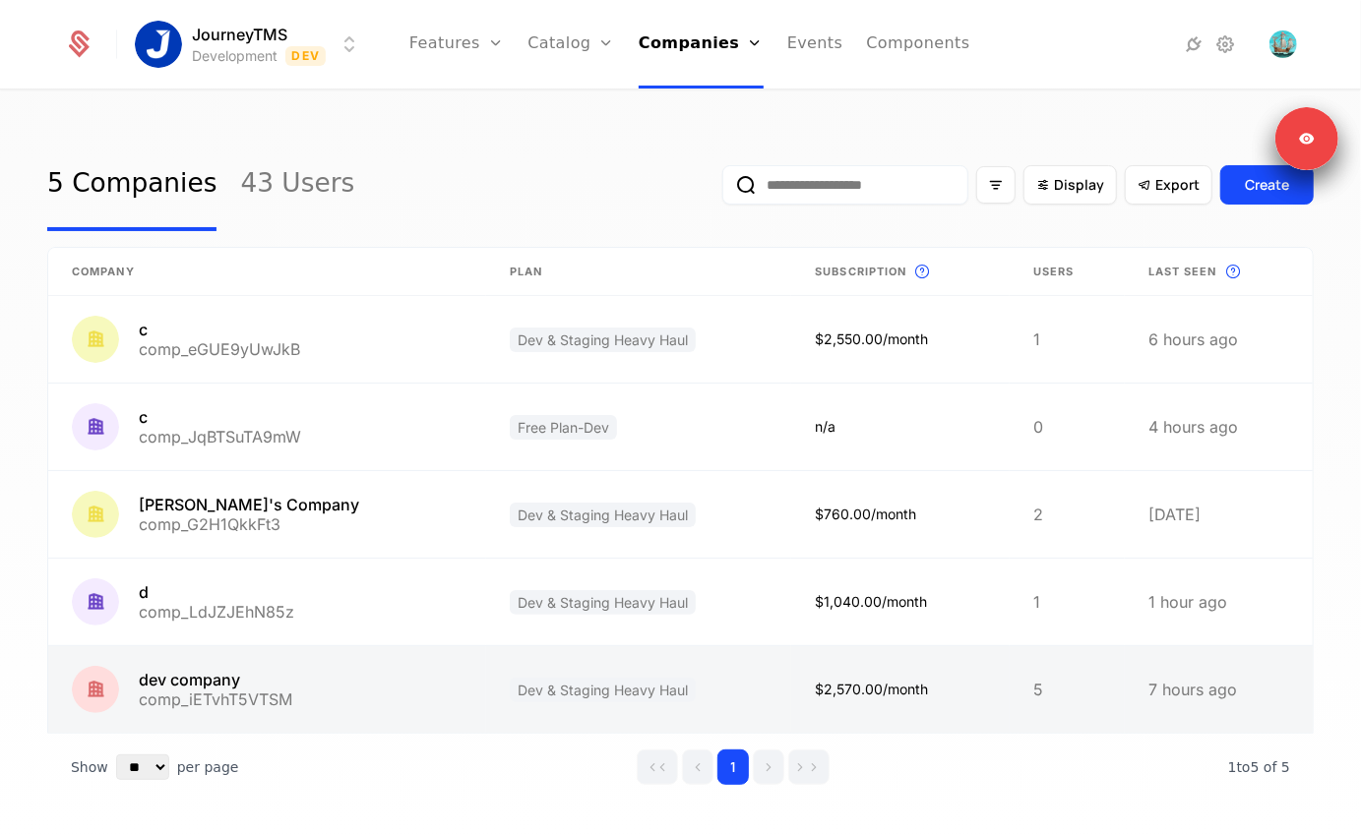
click at [262, 662] on link at bounding box center [267, 690] width 438 height 87
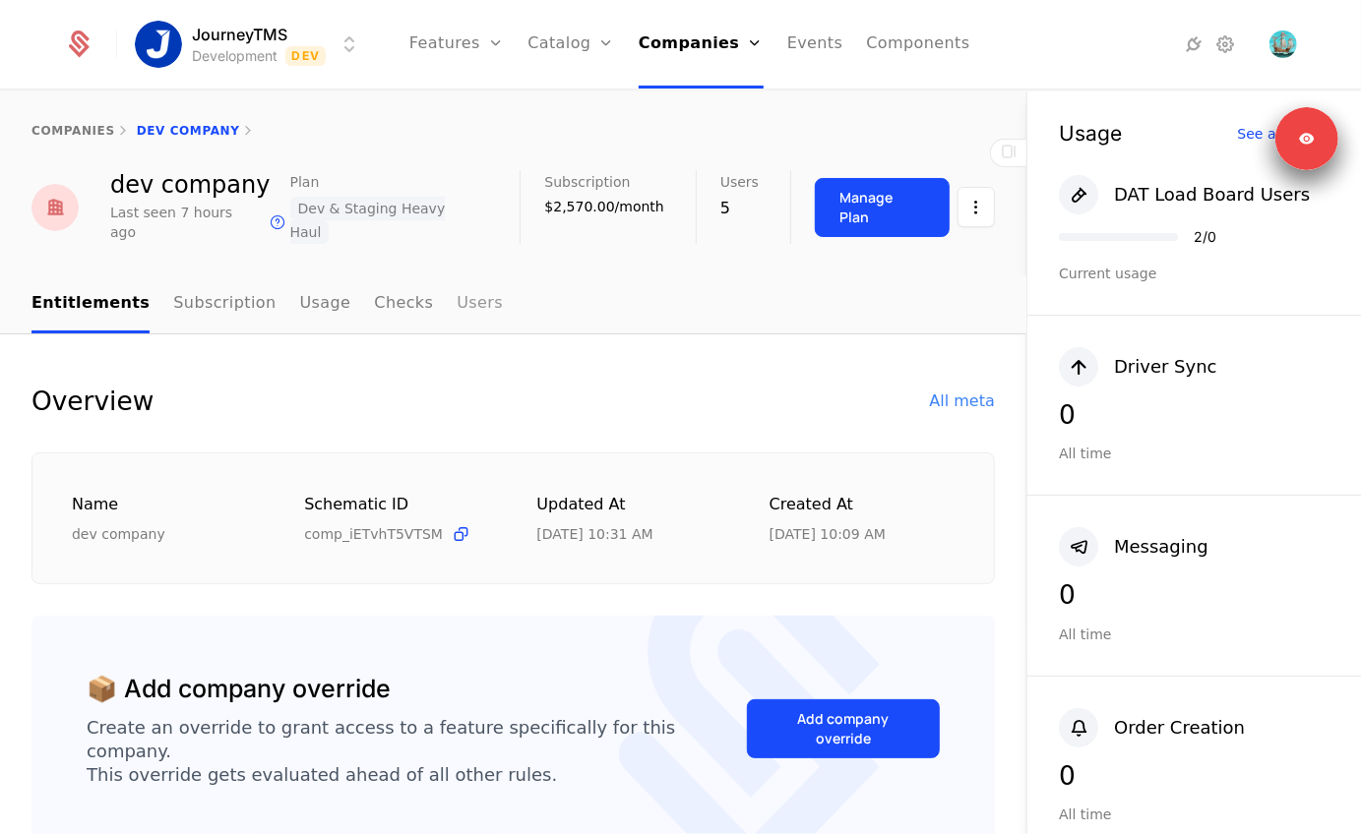
click at [457, 279] on link "Users" at bounding box center [480, 305] width 46 height 58
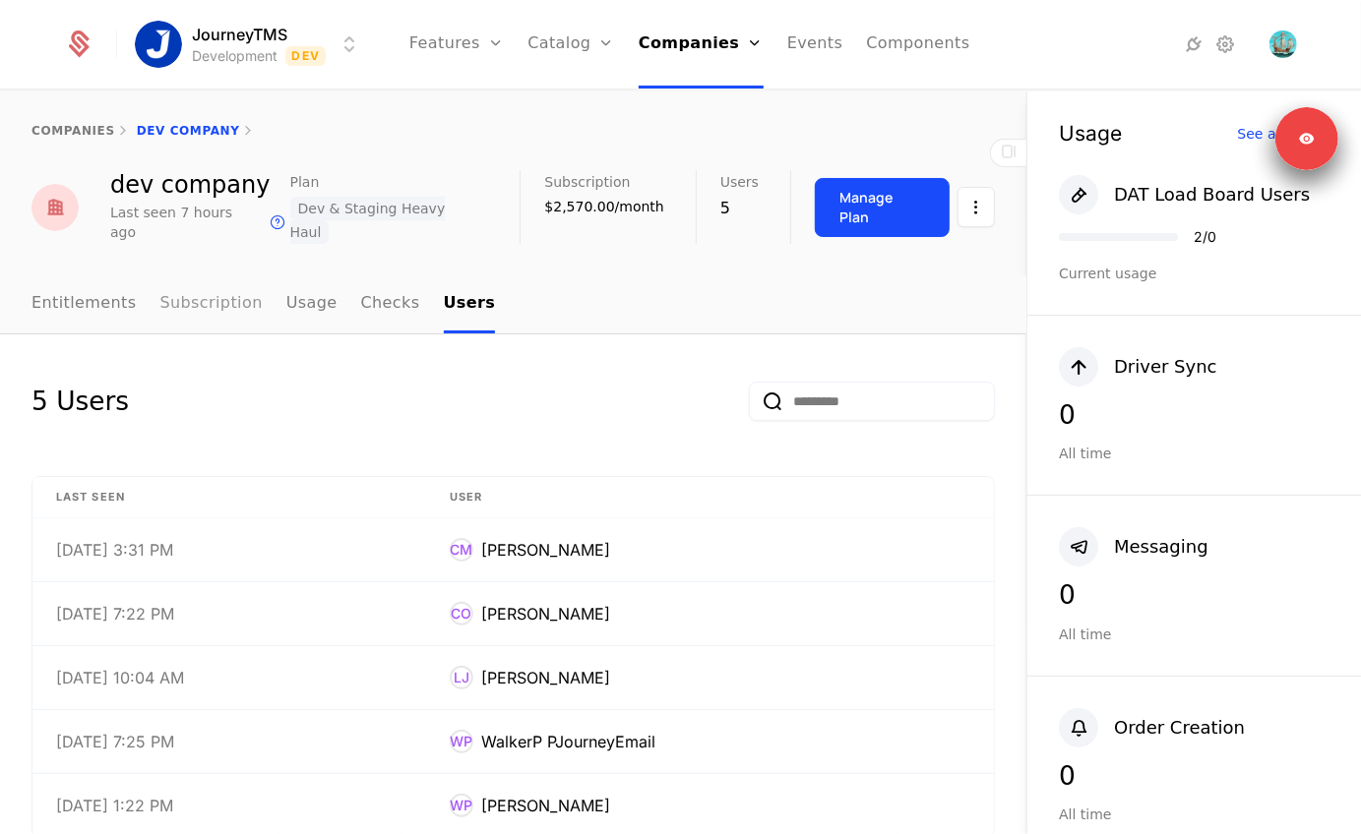
click at [219, 279] on link "Subscription" at bounding box center [211, 305] width 102 height 58
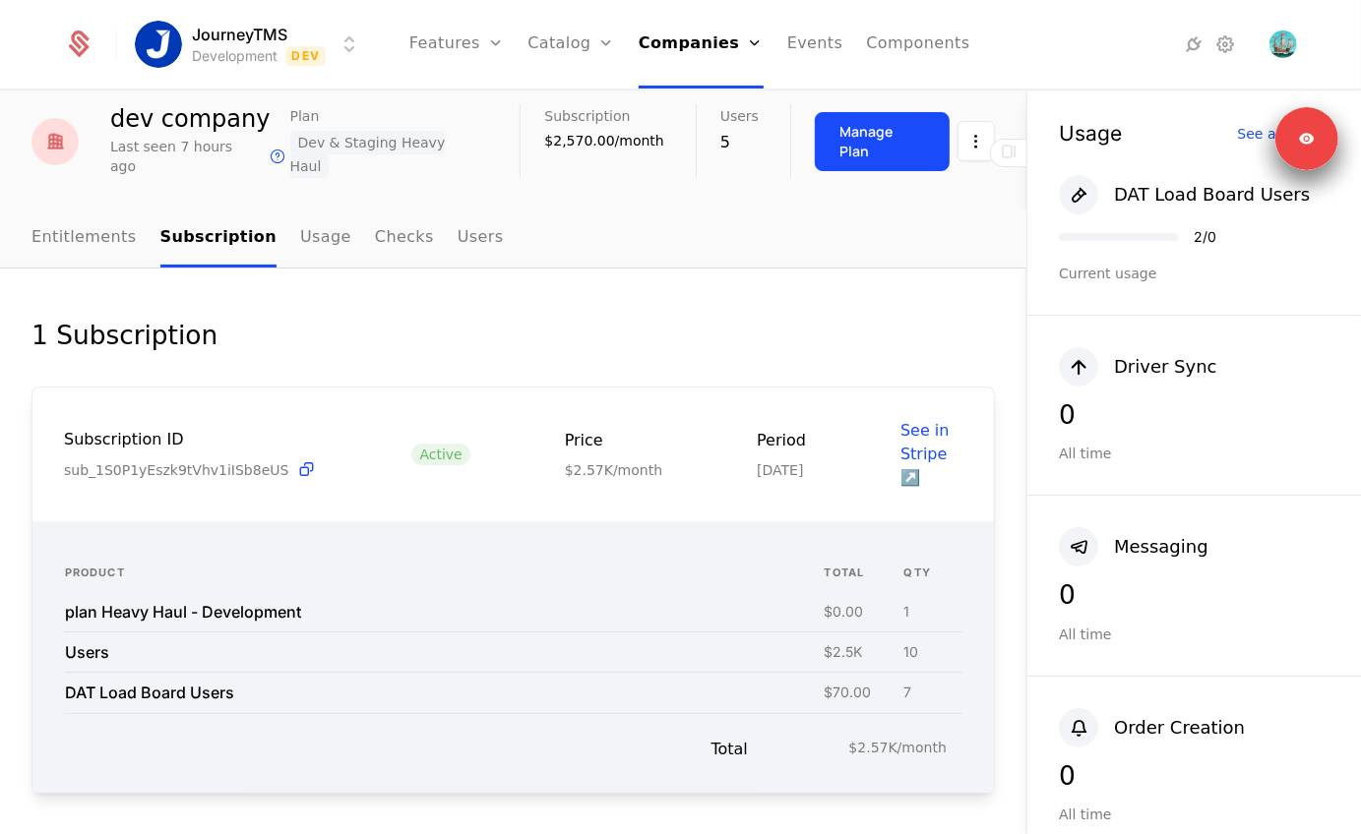
scroll to position [75, 0]
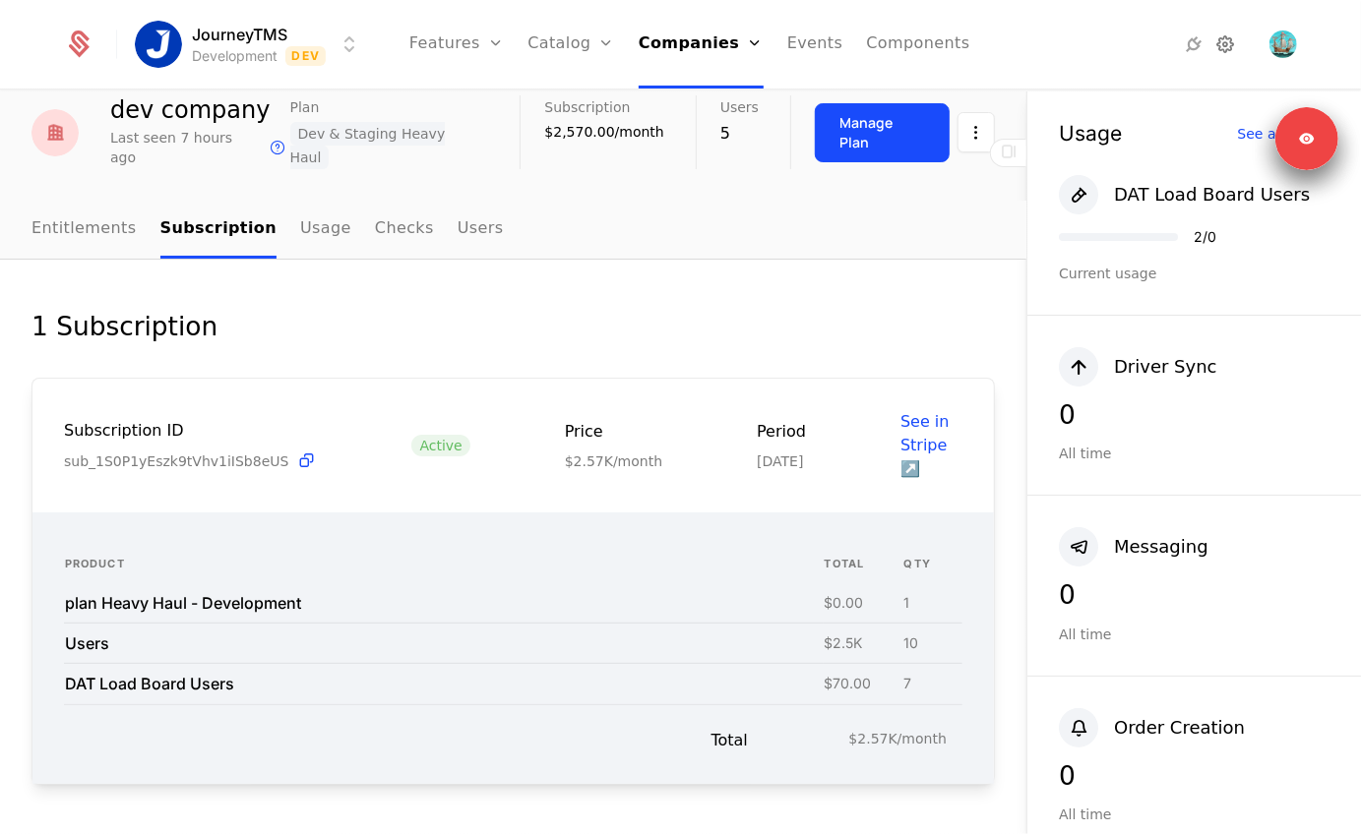
click at [1228, 46] on icon at bounding box center [1226, 44] width 24 height 24
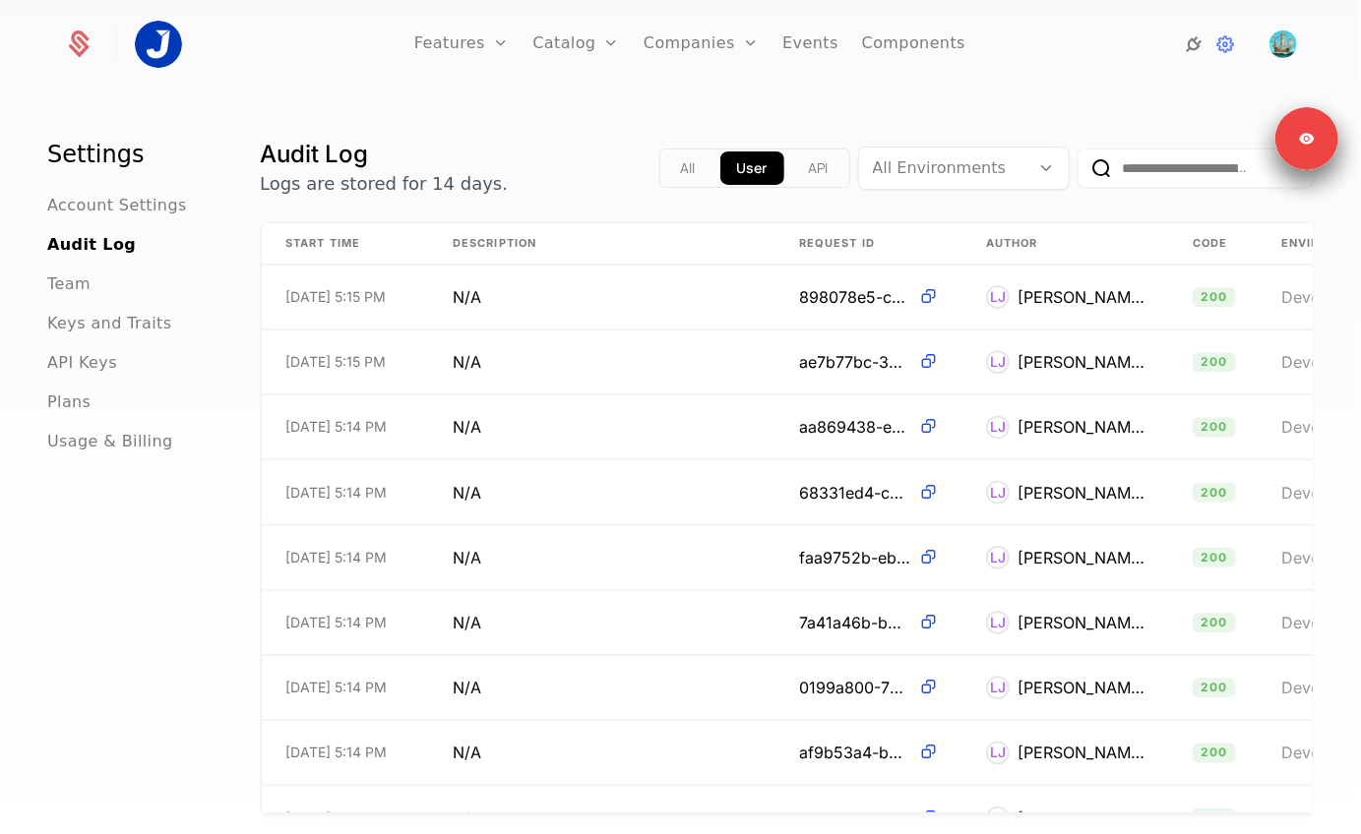
click at [1204, 53] on icon at bounding box center [1195, 44] width 24 height 24
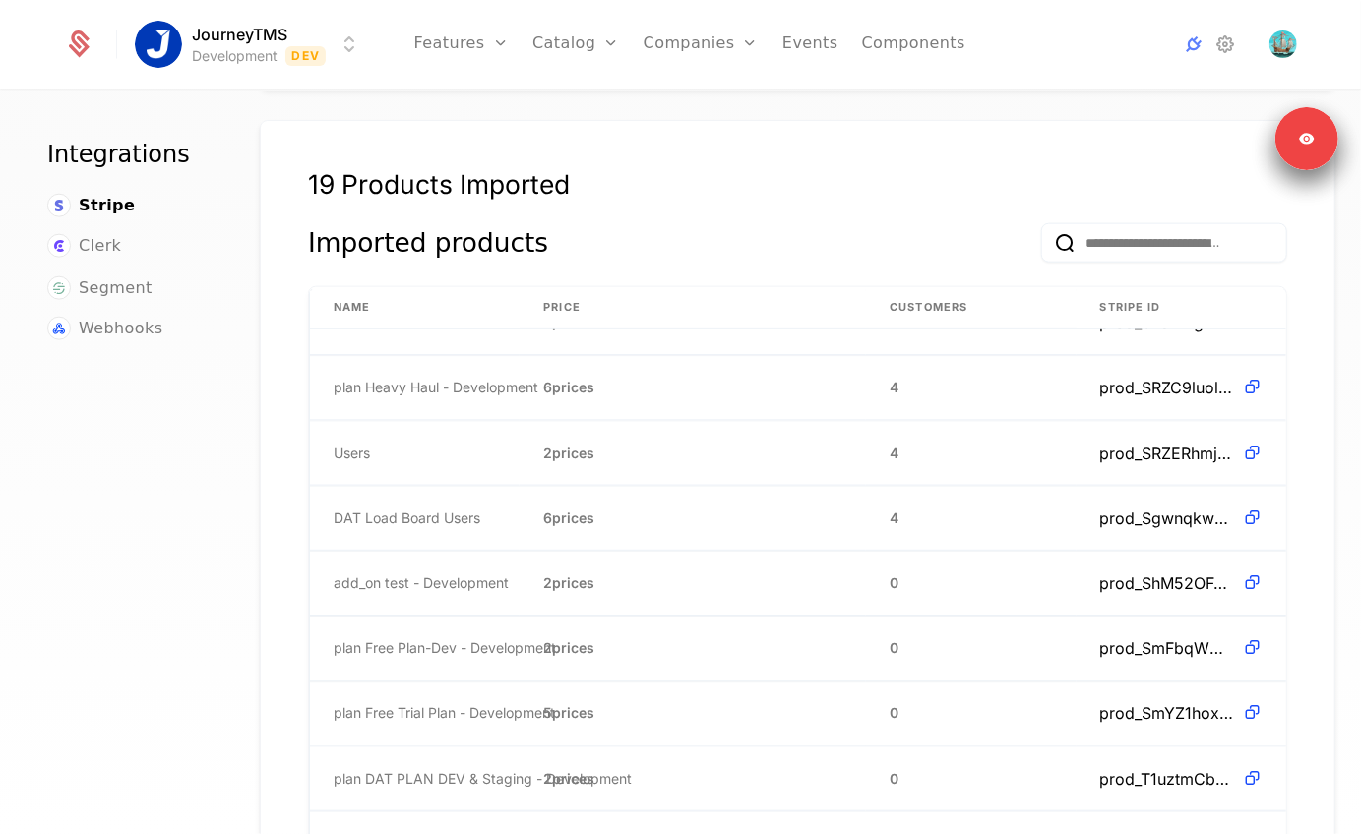
scroll to position [1269, 0]
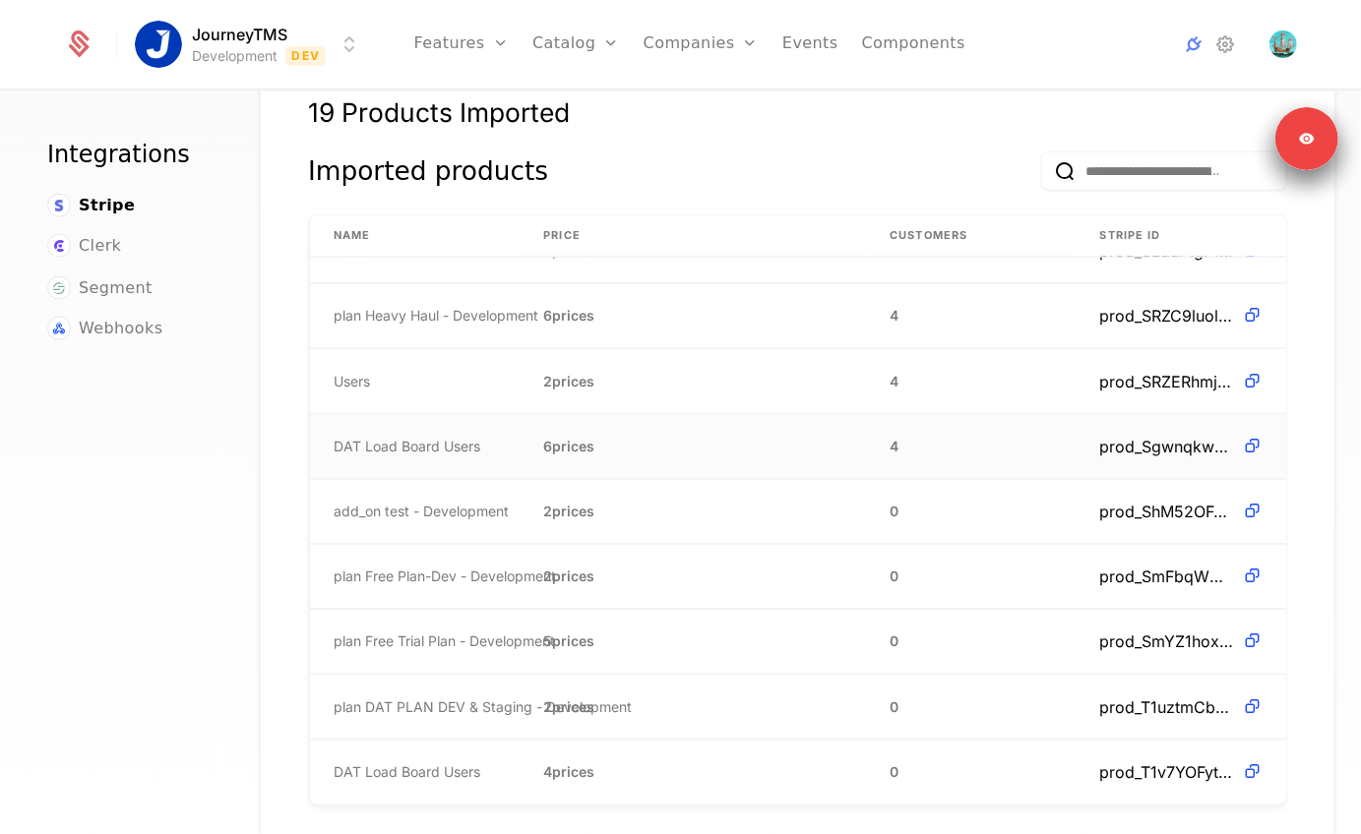
click at [1140, 435] on span "prod_SgwnqkwF6f1qHf" at bounding box center [1167, 447] width 134 height 24
click at [1258, 436] on icon at bounding box center [1252, 446] width 21 height 21
click at [680, 42] on link "Companies" at bounding box center [701, 44] width 115 height 89
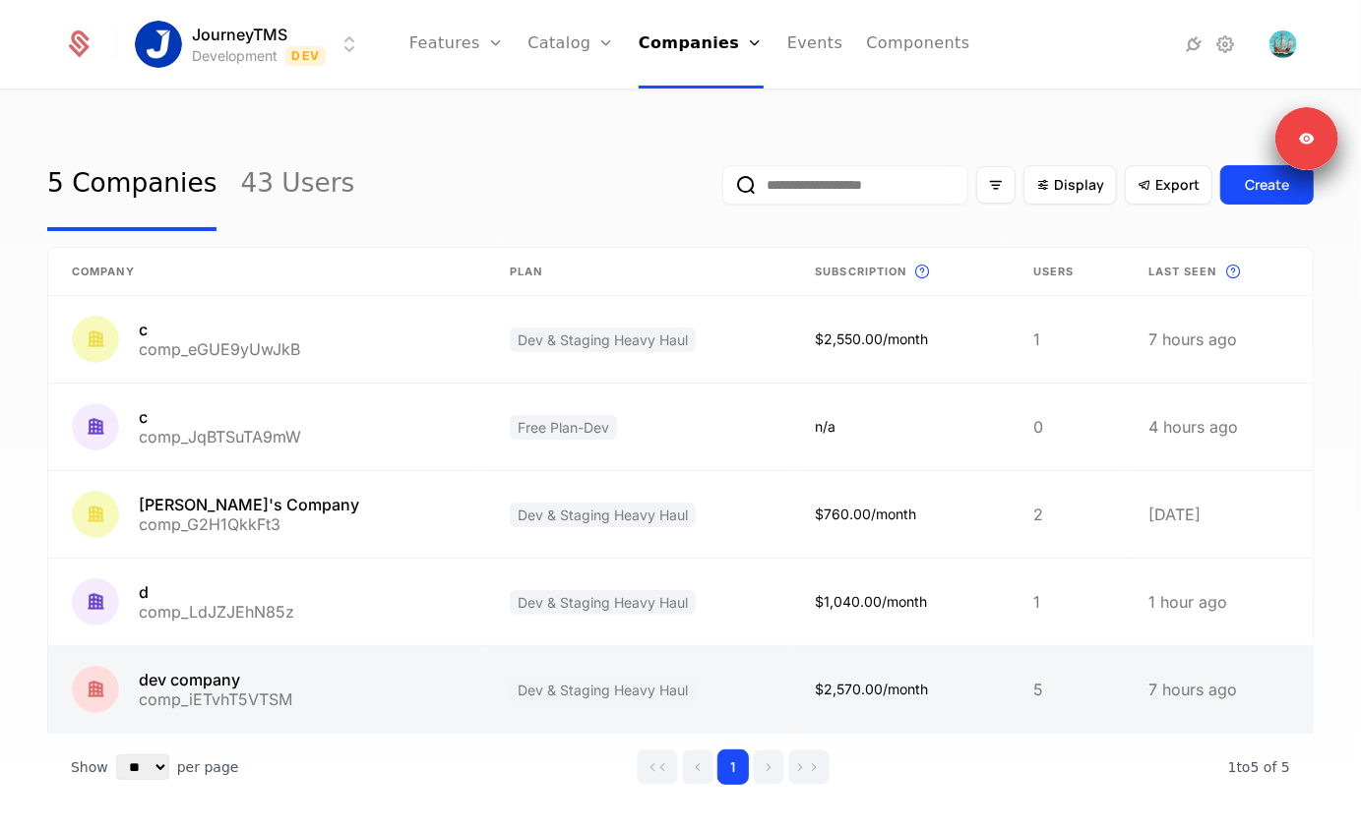
click at [176, 716] on link at bounding box center [267, 690] width 438 height 87
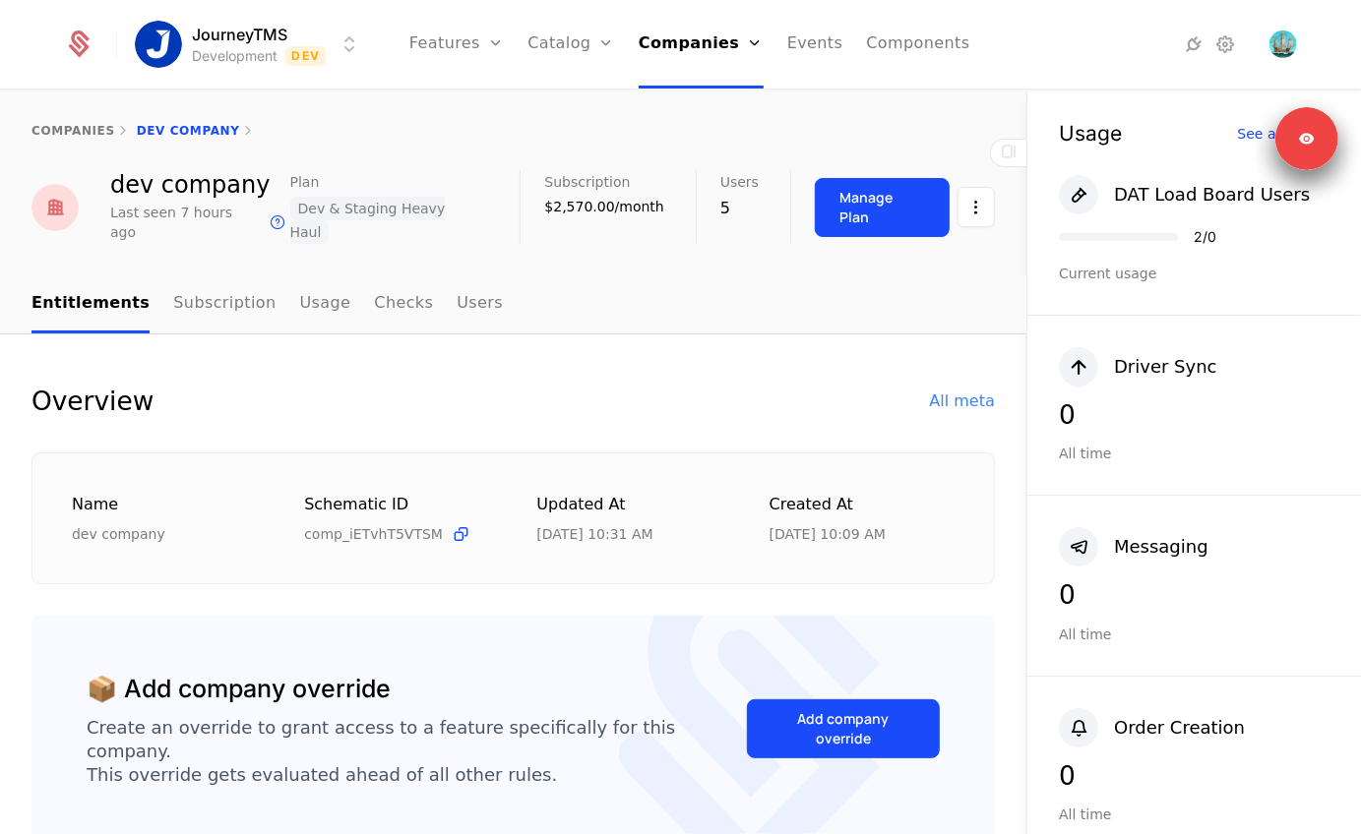
click at [256, 31] on html "JourneyTMS Development Dev Features Features Flags Catalog Plans Add Ons Credit…" at bounding box center [680, 417] width 1361 height 834
